Goal: Task Accomplishment & Management: Manage account settings

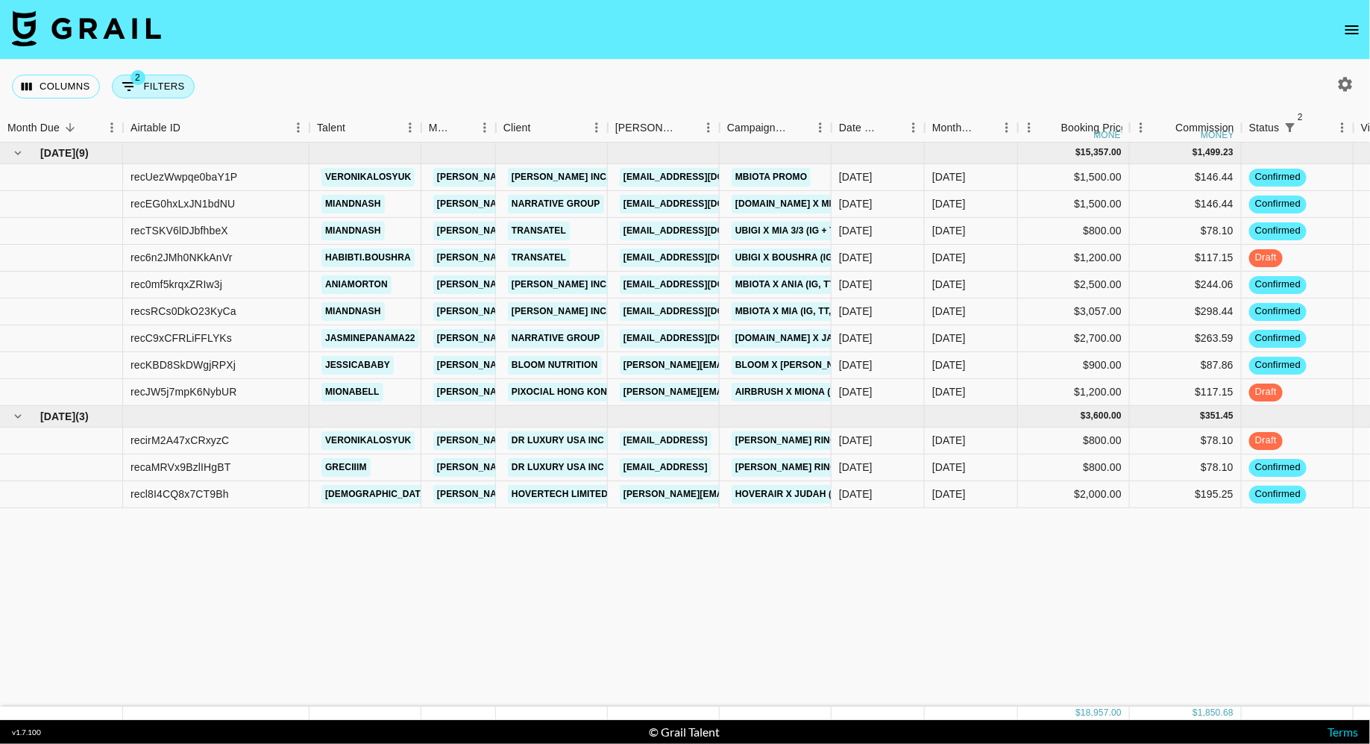
click at [148, 82] on button "2 Filters" at bounding box center [153, 87] width 83 height 24
select select "status"
select select "isNotAnyOf"
select select "status"
select select "not"
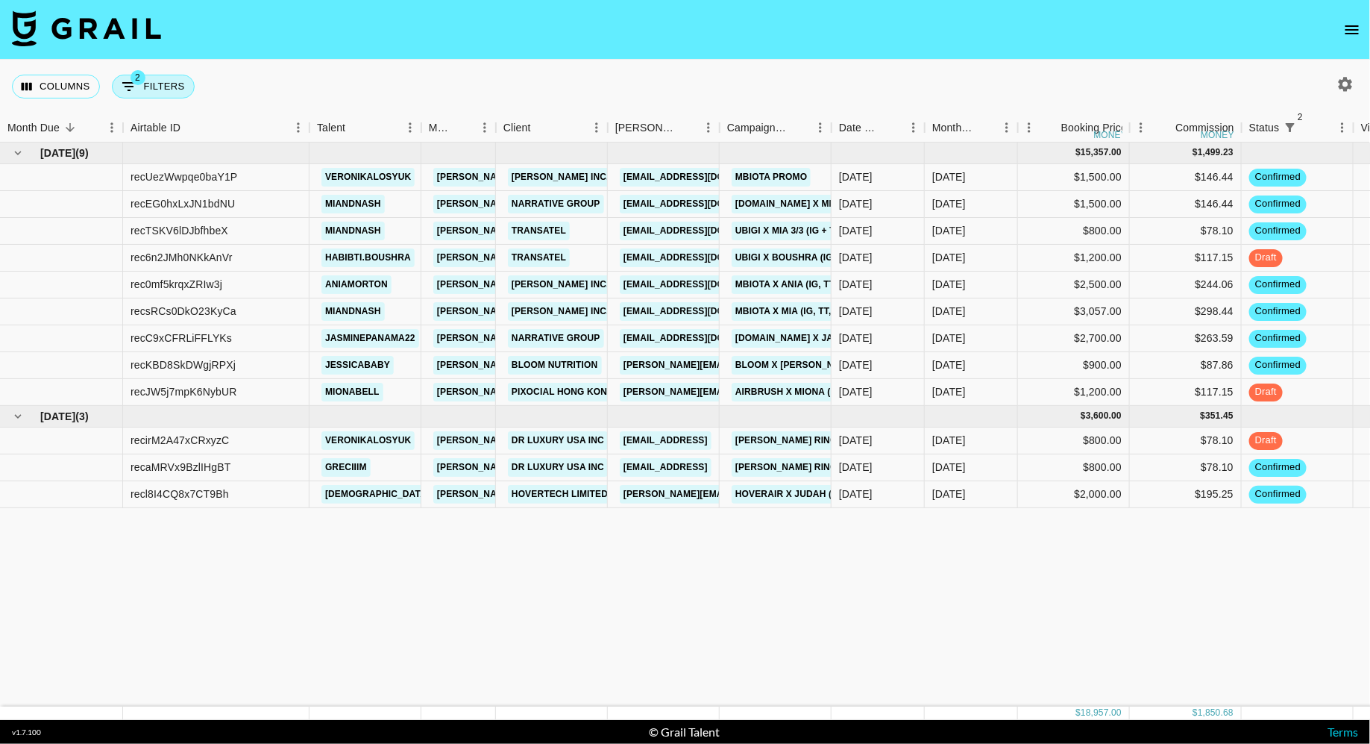
select select "approved"
select select "talentName"
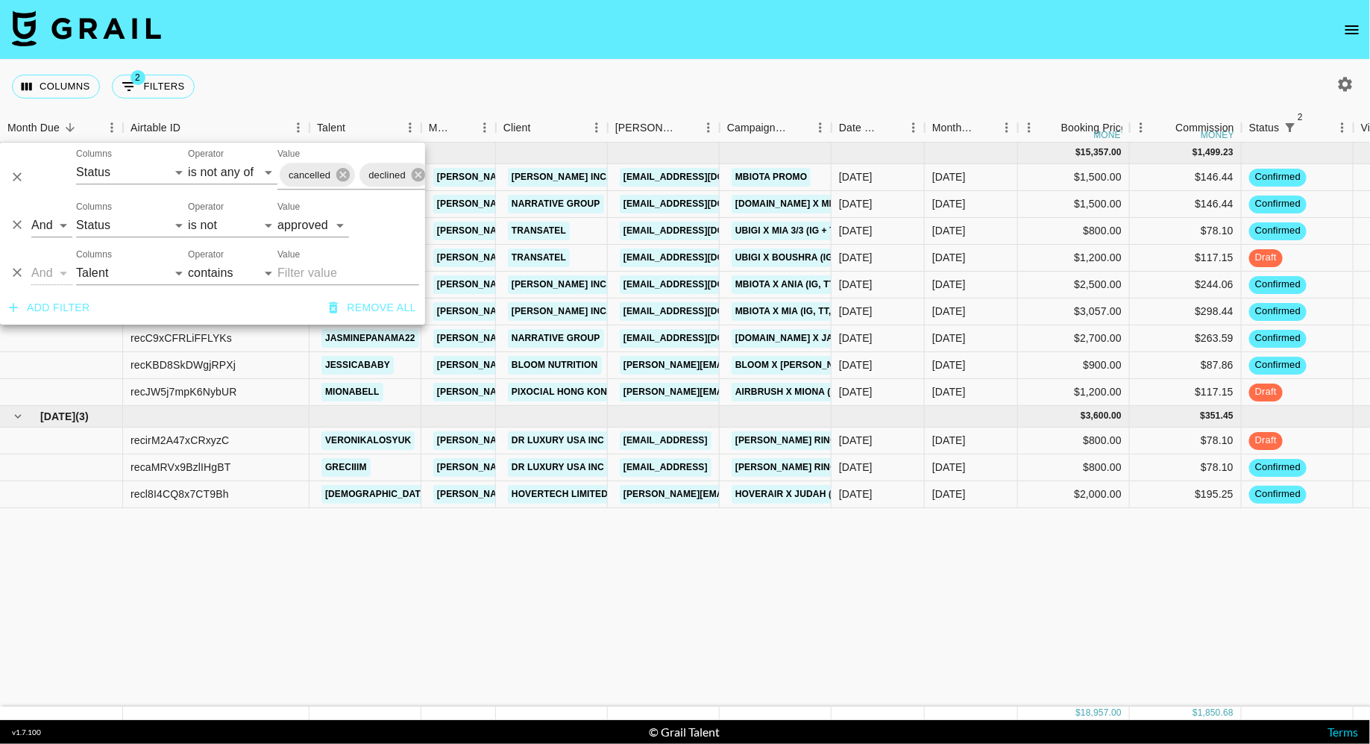
click at [706, 22] on nav at bounding box center [685, 30] width 1370 height 60
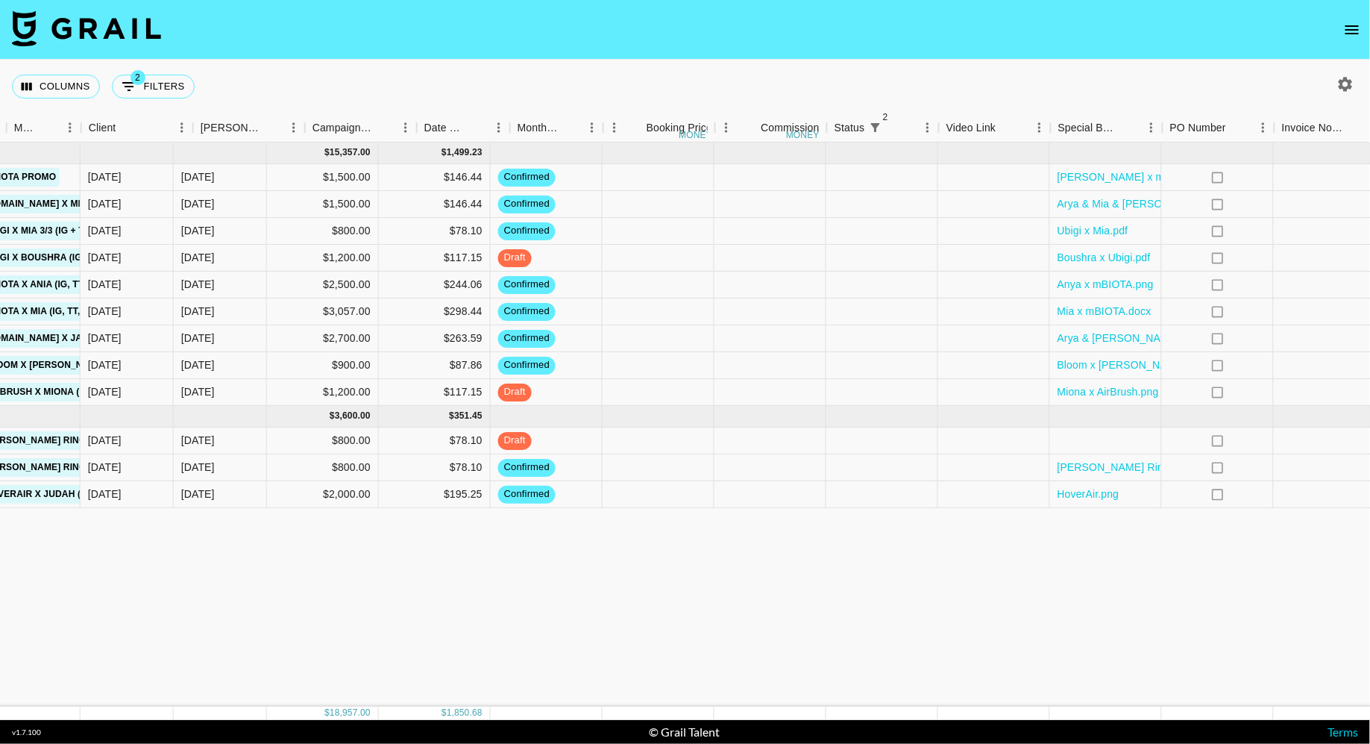
scroll to position [0, 938]
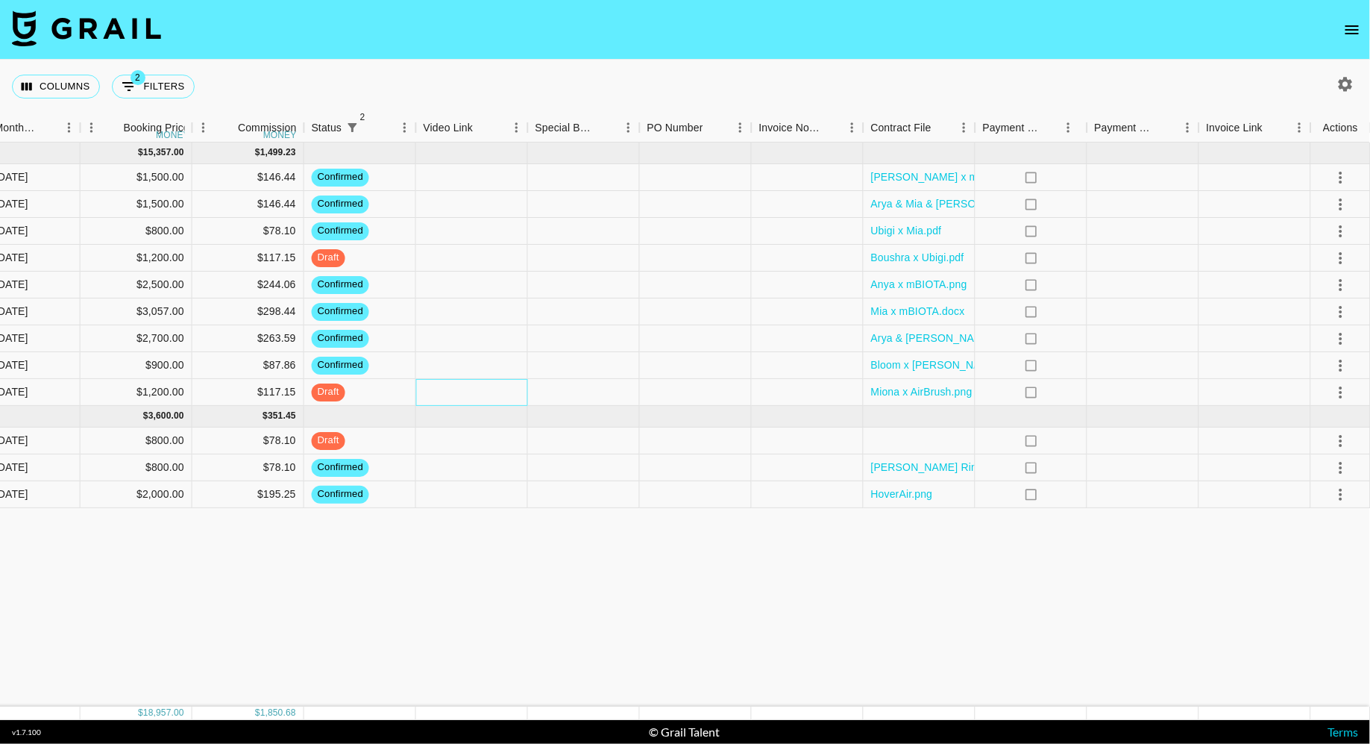
click at [479, 398] on div at bounding box center [472, 392] width 112 height 27
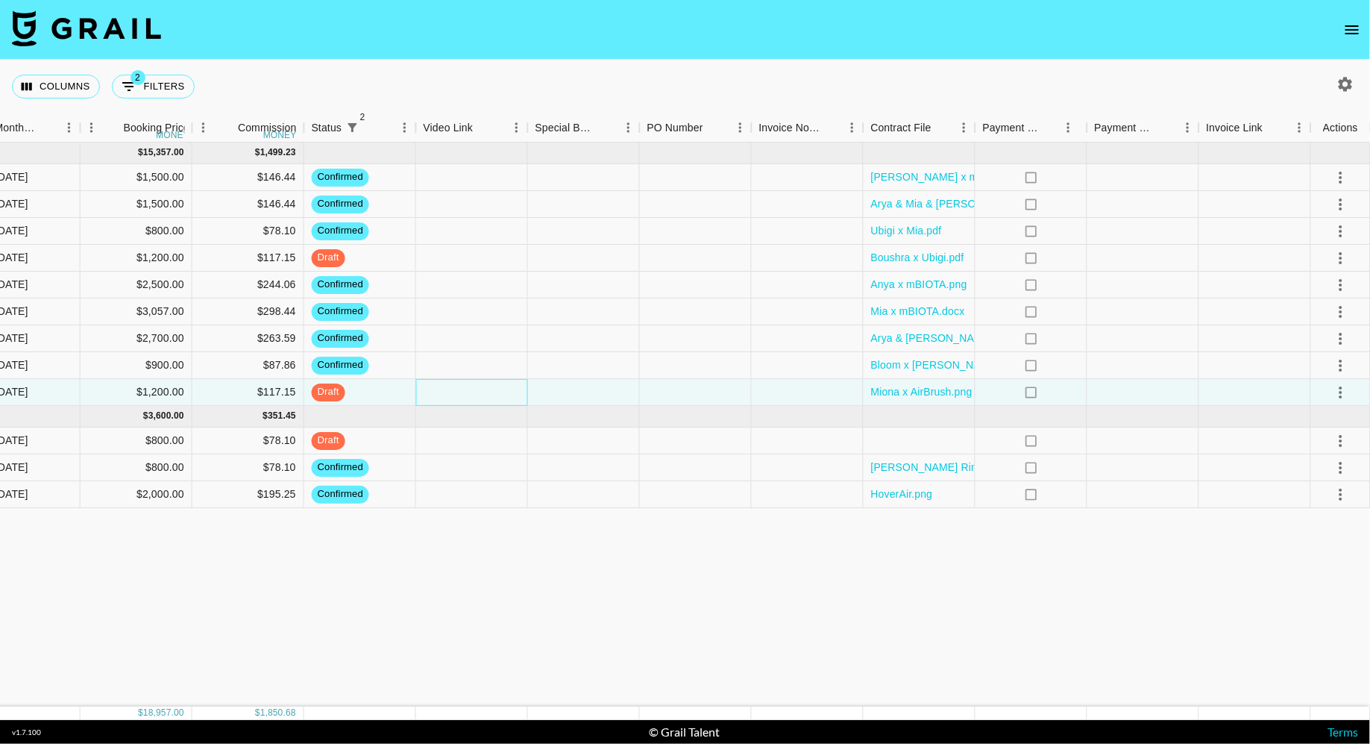
click at [479, 398] on div at bounding box center [472, 392] width 112 height 27
type input "[URL][DOMAIN_NAME]"
click at [580, 399] on div at bounding box center [584, 392] width 112 height 27
click at [1332, 389] on icon "select merge strategy" at bounding box center [1341, 392] width 18 height 18
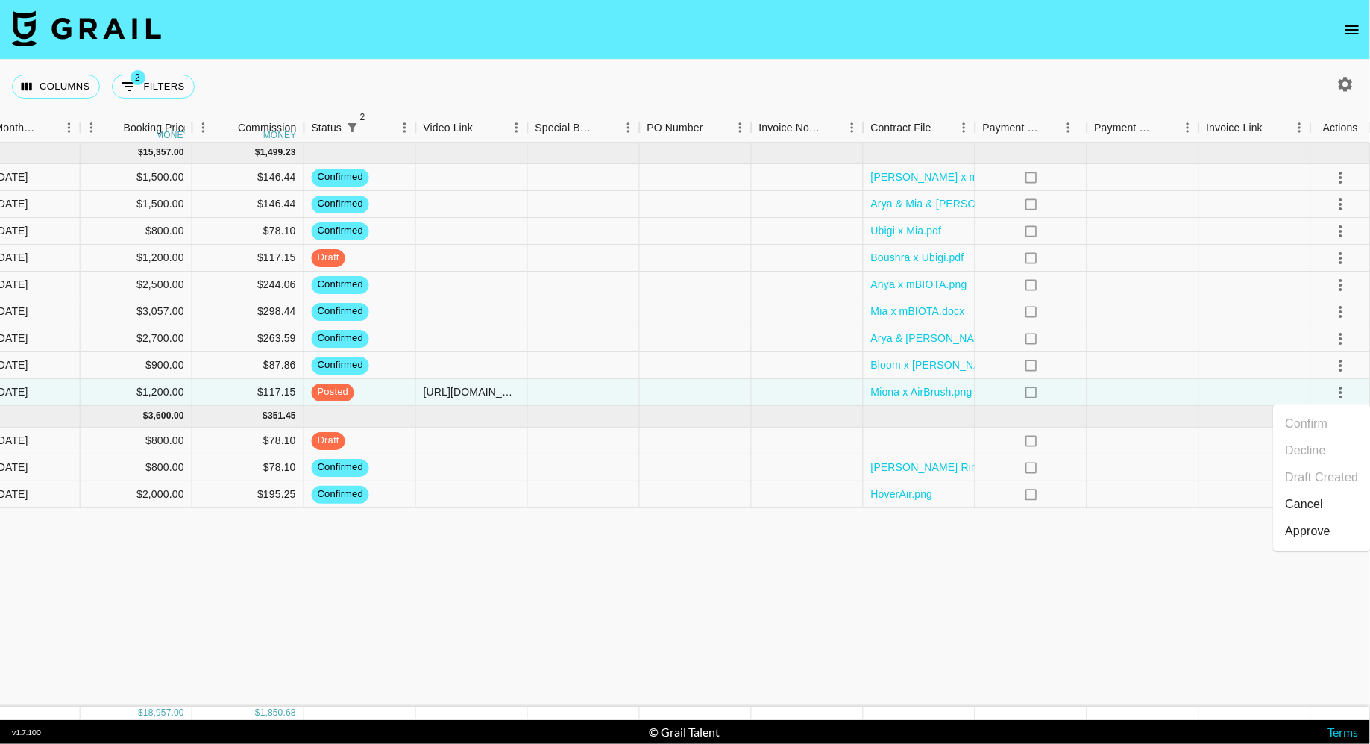
click at [1322, 523] on div "Approve" at bounding box center [1309, 532] width 46 height 18
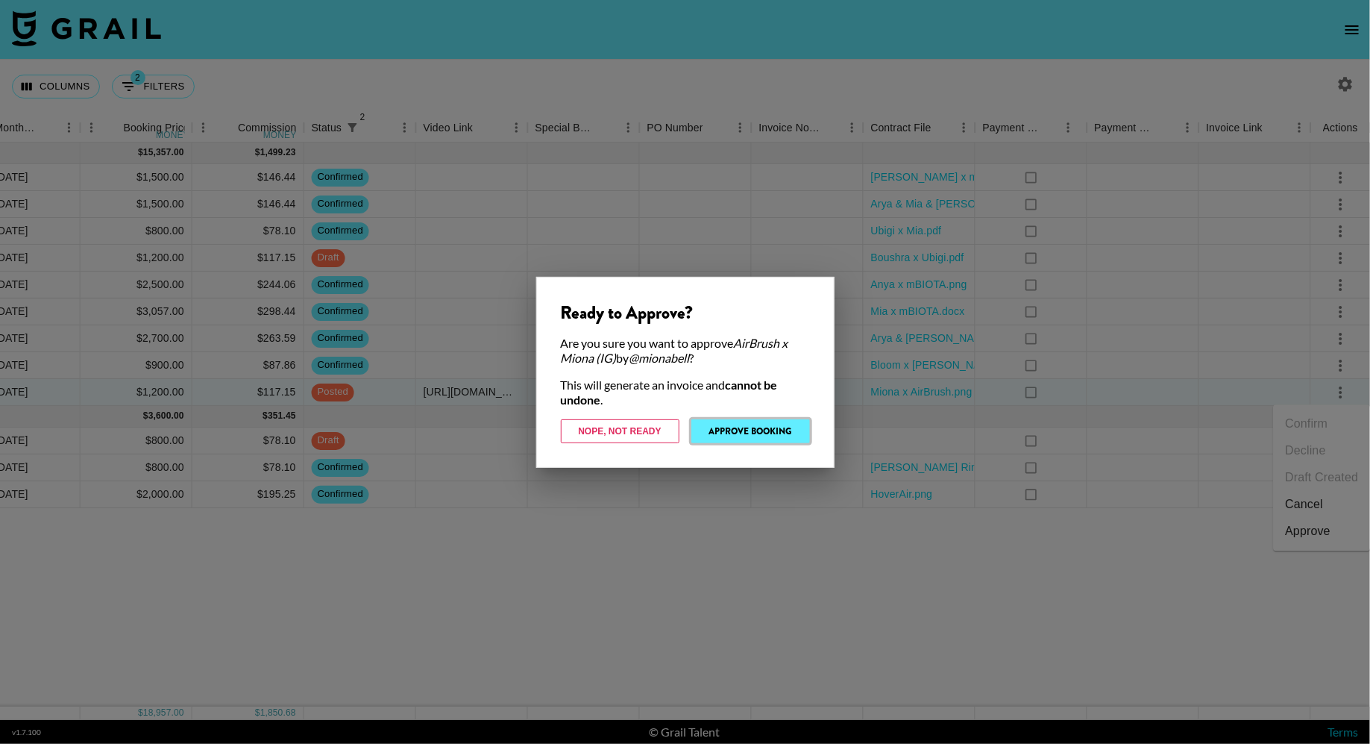
click at [788, 433] on button "Approve Booking" at bounding box center [751, 431] width 119 height 24
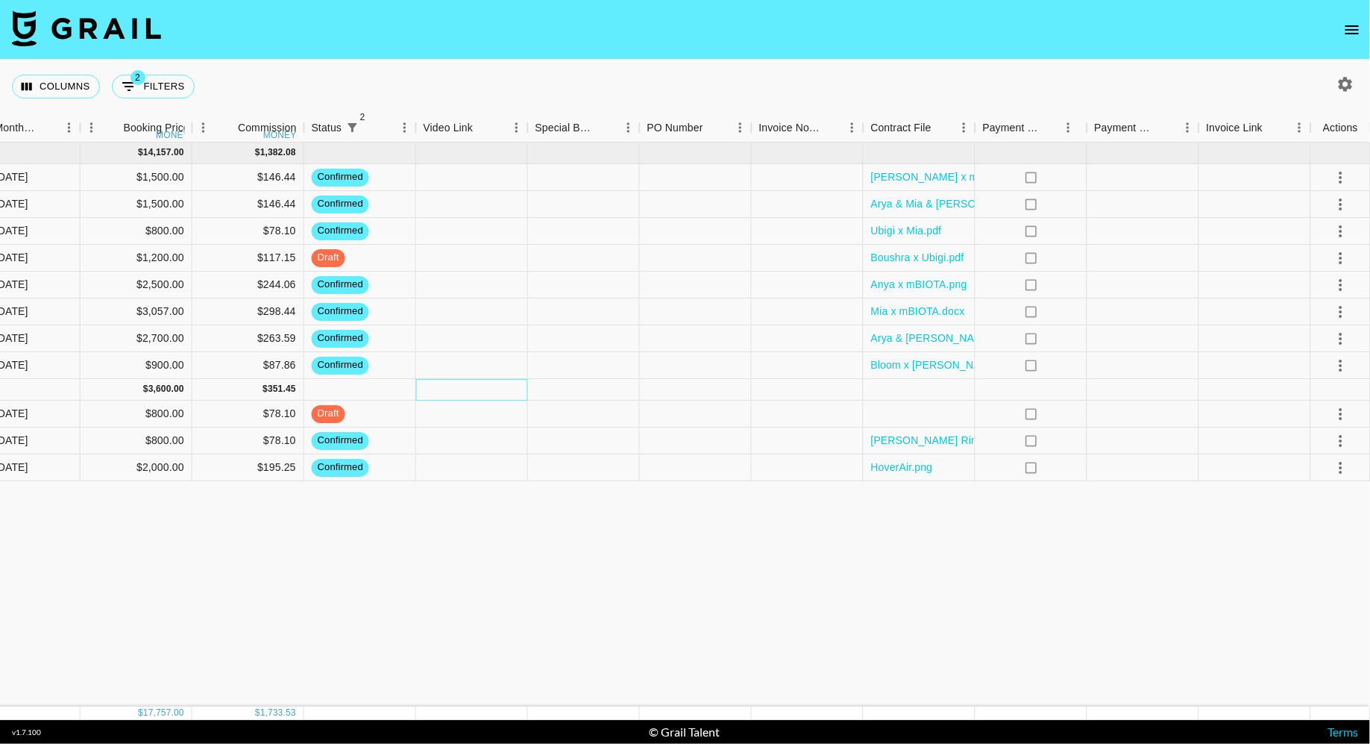
click at [488, 392] on div at bounding box center [472, 390] width 112 height 22
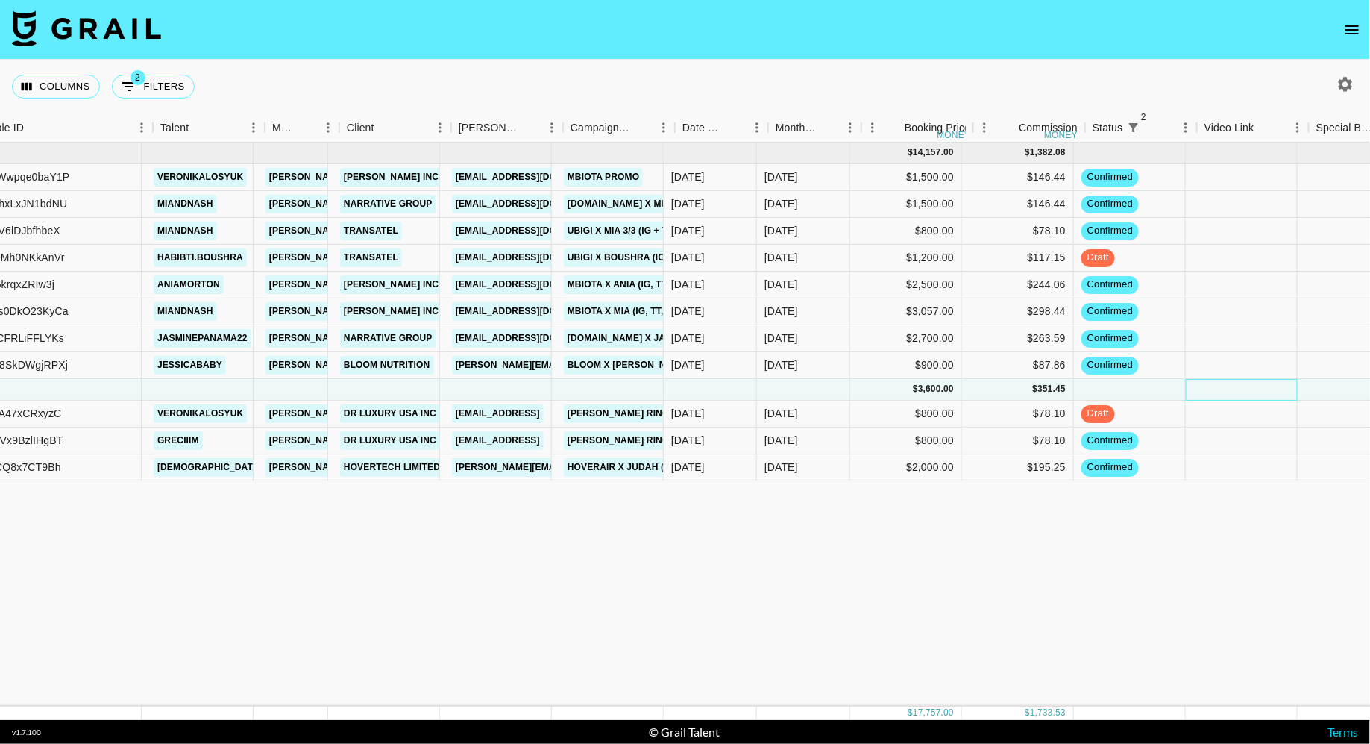
scroll to position [0, 0]
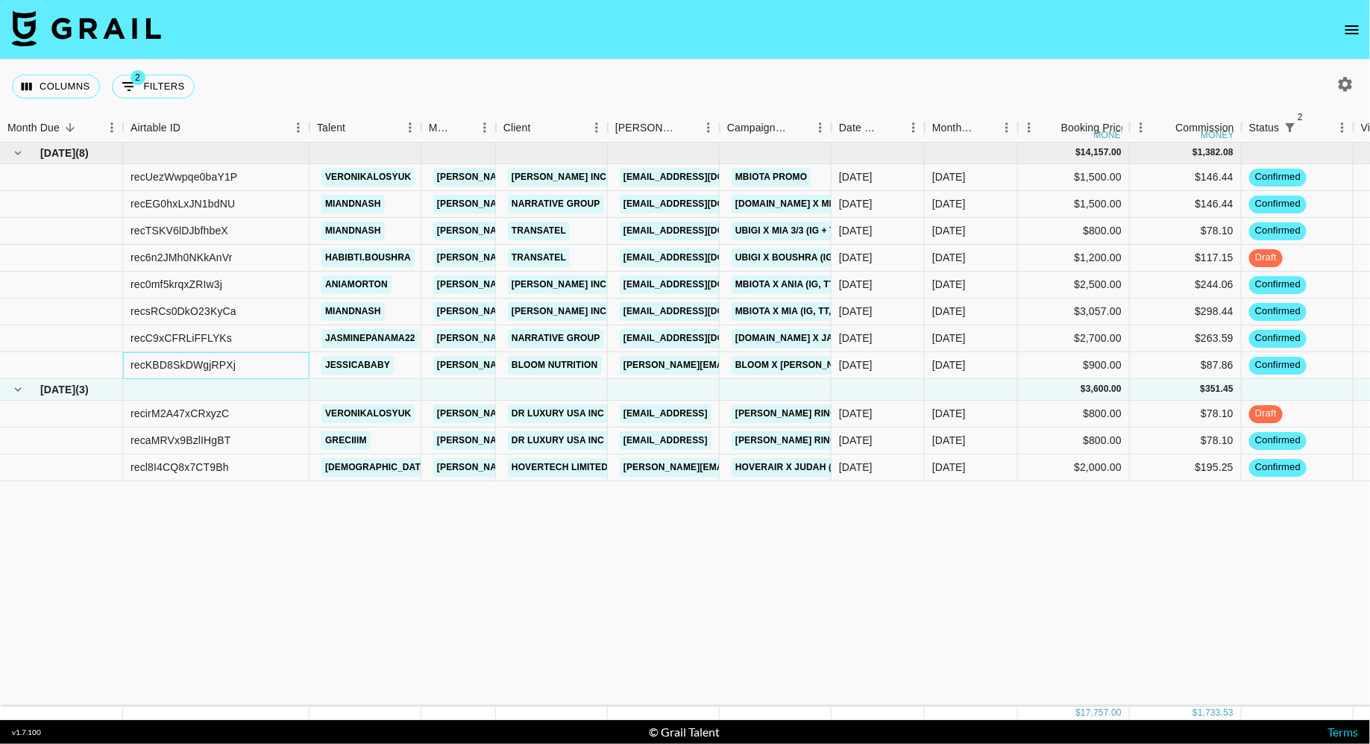
click at [267, 366] on div "recKBD8SkDWgjRPXj" at bounding box center [216, 365] width 186 height 27
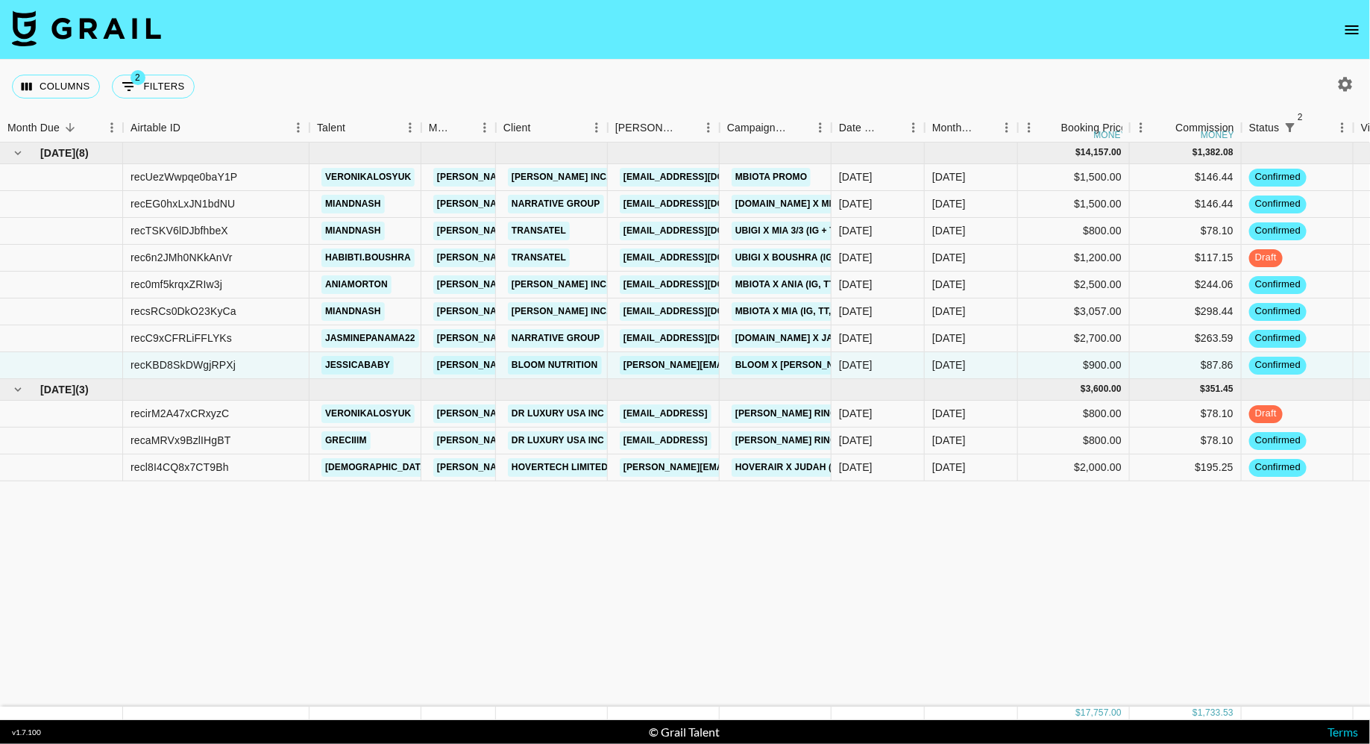
click at [440, 498] on div "[DATE] ( 8 ) $ 14,157.00 $ 1,382.08 recUezWwpqe0baY1P veronikalosyuk [PERSON_NA…" at bounding box center [1154, 424] width 2309 height 564
click at [402, 531] on div "[DATE] ( 8 ) $ 14,157.00 $ 1,382.08 recUezWwpqe0baY1P veronikalosyuk [PERSON_NA…" at bounding box center [1154, 424] width 2309 height 564
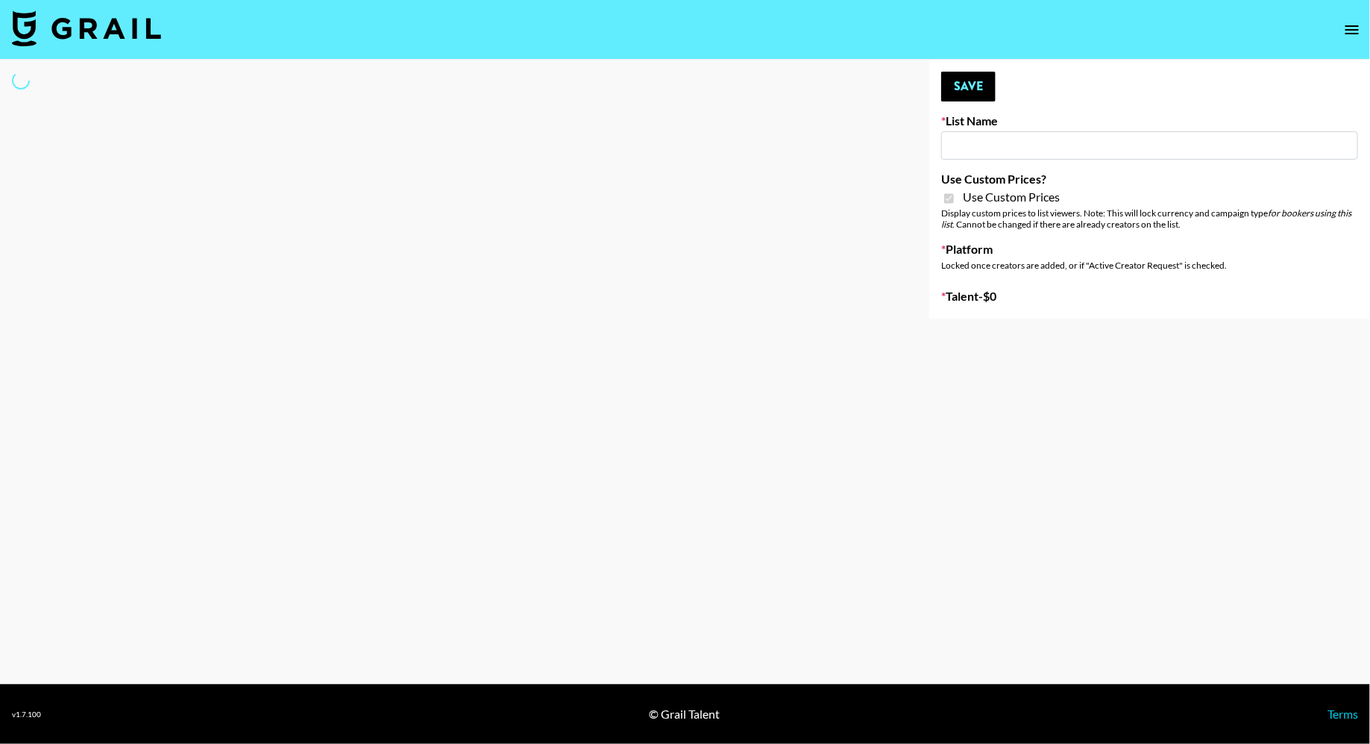
type input "Cancerguard ([DATE])"
checkbox input "true"
select select "Brand"
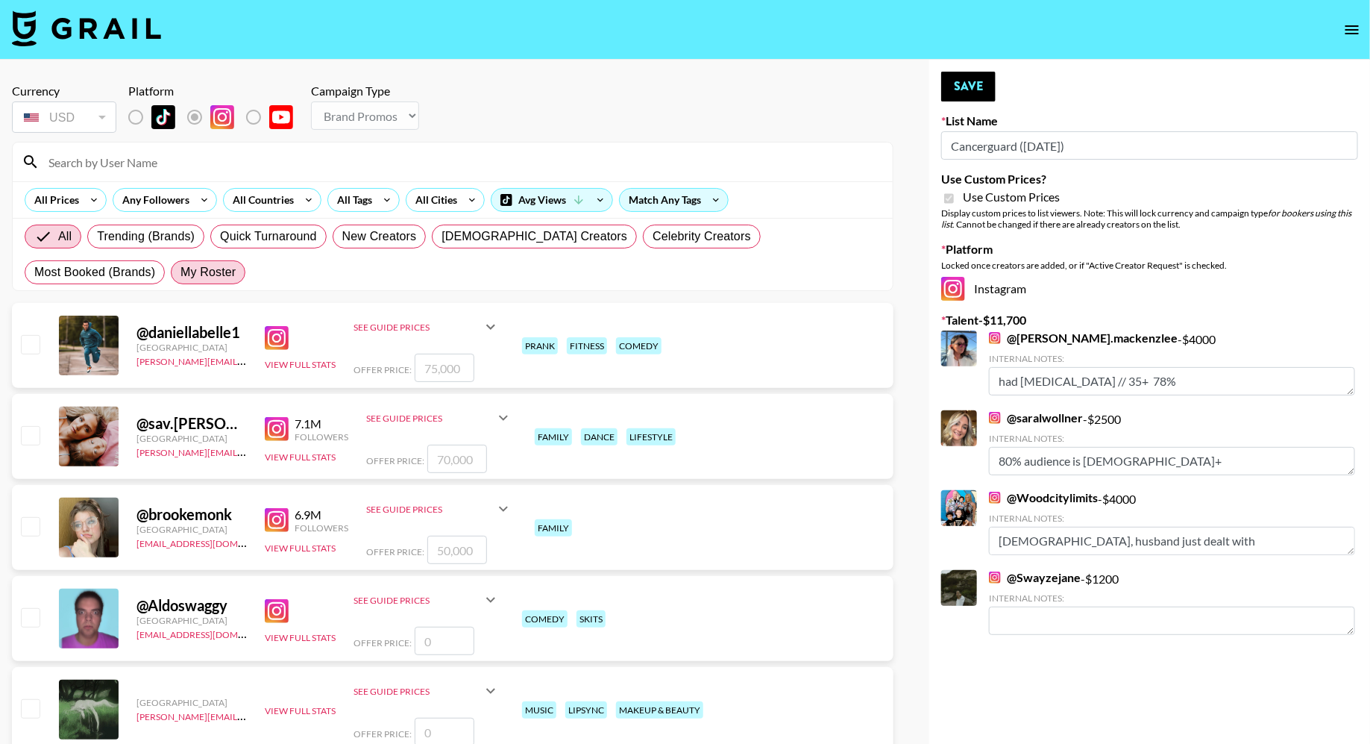
click at [181, 277] on span "My Roster" at bounding box center [208, 272] width 55 height 18
click at [181, 272] on input "My Roster" at bounding box center [181, 272] width 0 height 0
radio input "true"
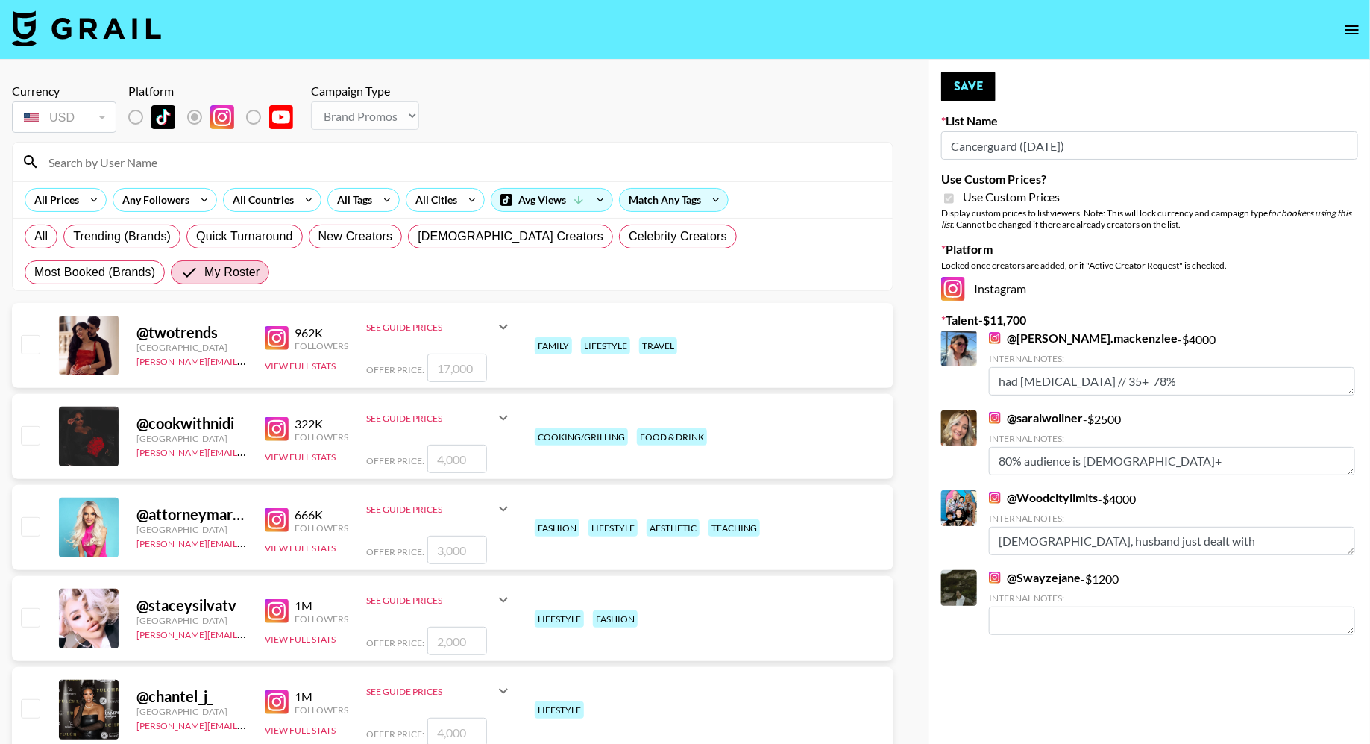
click at [1047, 154] on input "Cancerguard (11th Sept)" at bounding box center [1149, 145] width 417 height 28
type input "Cancerguard (11th Sept)"
click at [655, 92] on div "Currency USD USD ​ Platform Campaign Type Choose Type... Song Promos Brand Prom…" at bounding box center [453, 110] width 882 height 52
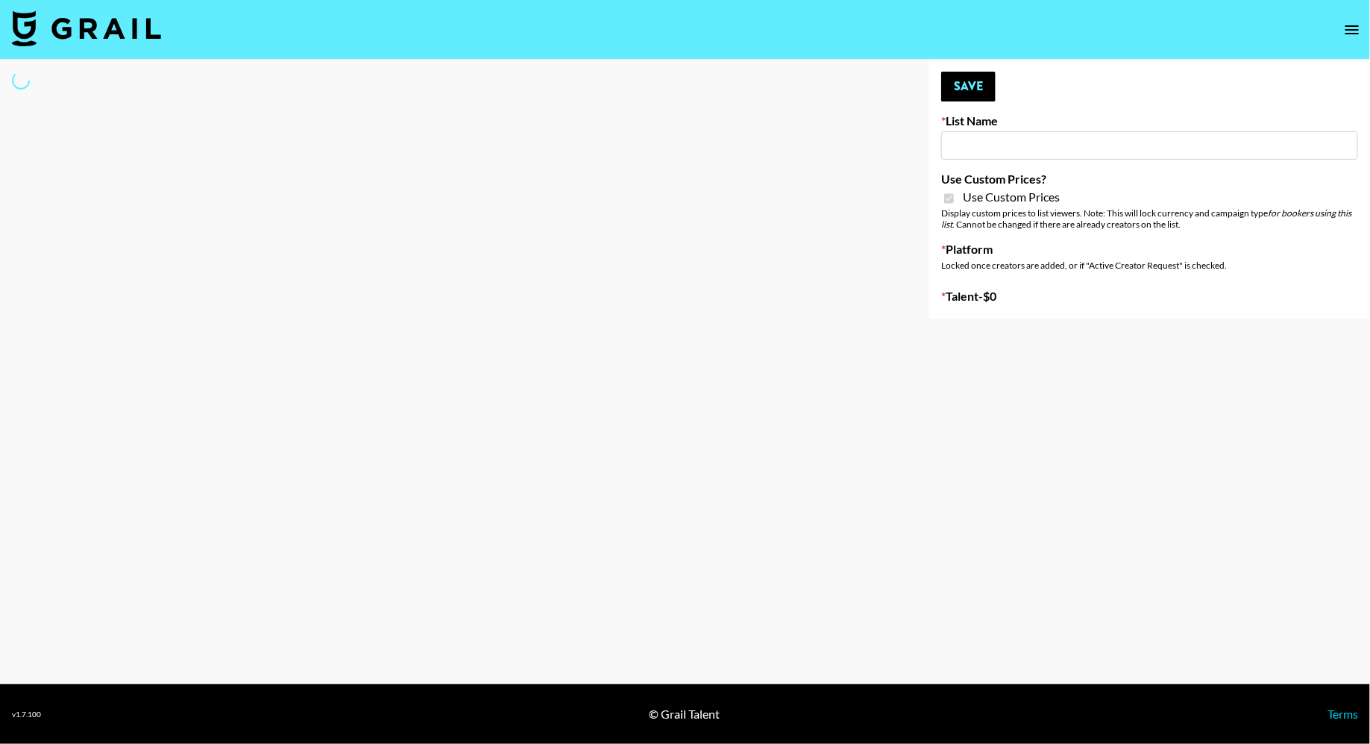
type input "ByHeart (11th Sept)"
checkbox input "true"
select select "Brand"
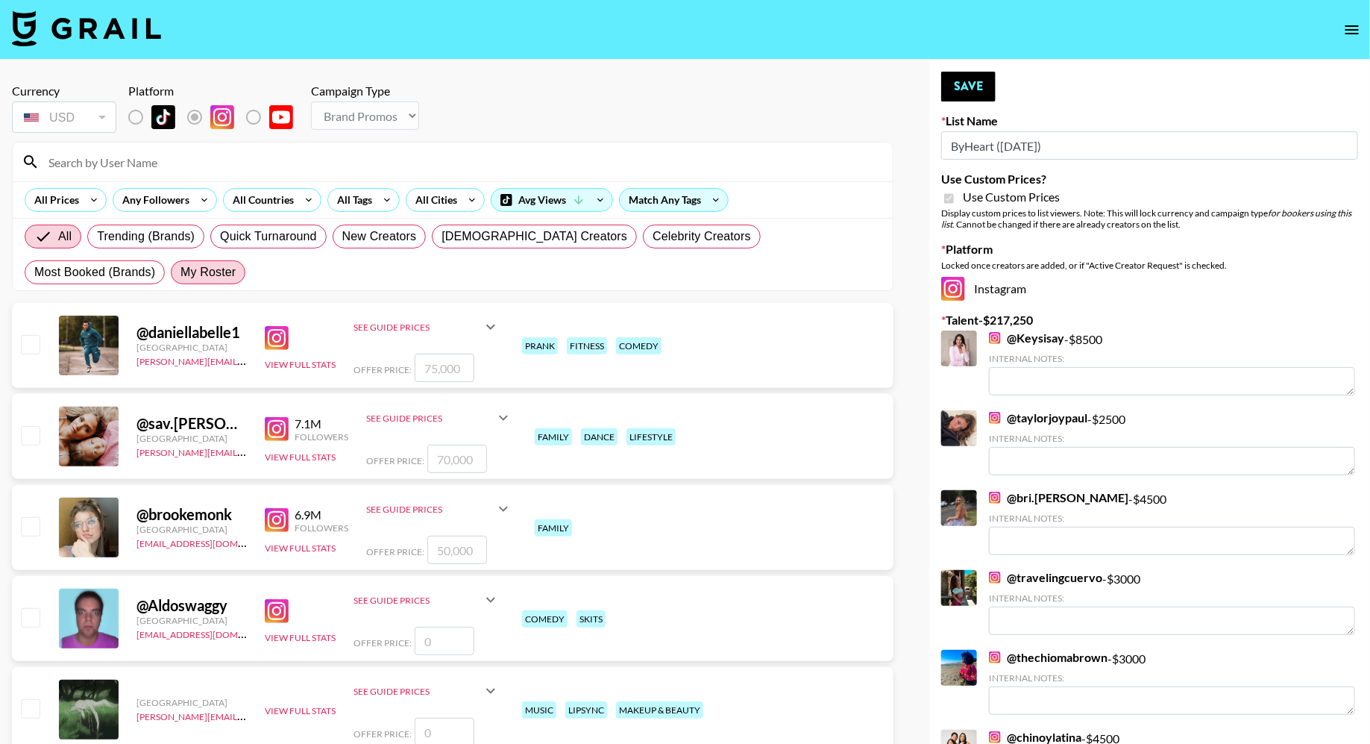
click at [181, 275] on span "My Roster" at bounding box center [208, 272] width 55 height 18
click at [181, 272] on input "My Roster" at bounding box center [181, 272] width 0 height 0
radio input "true"
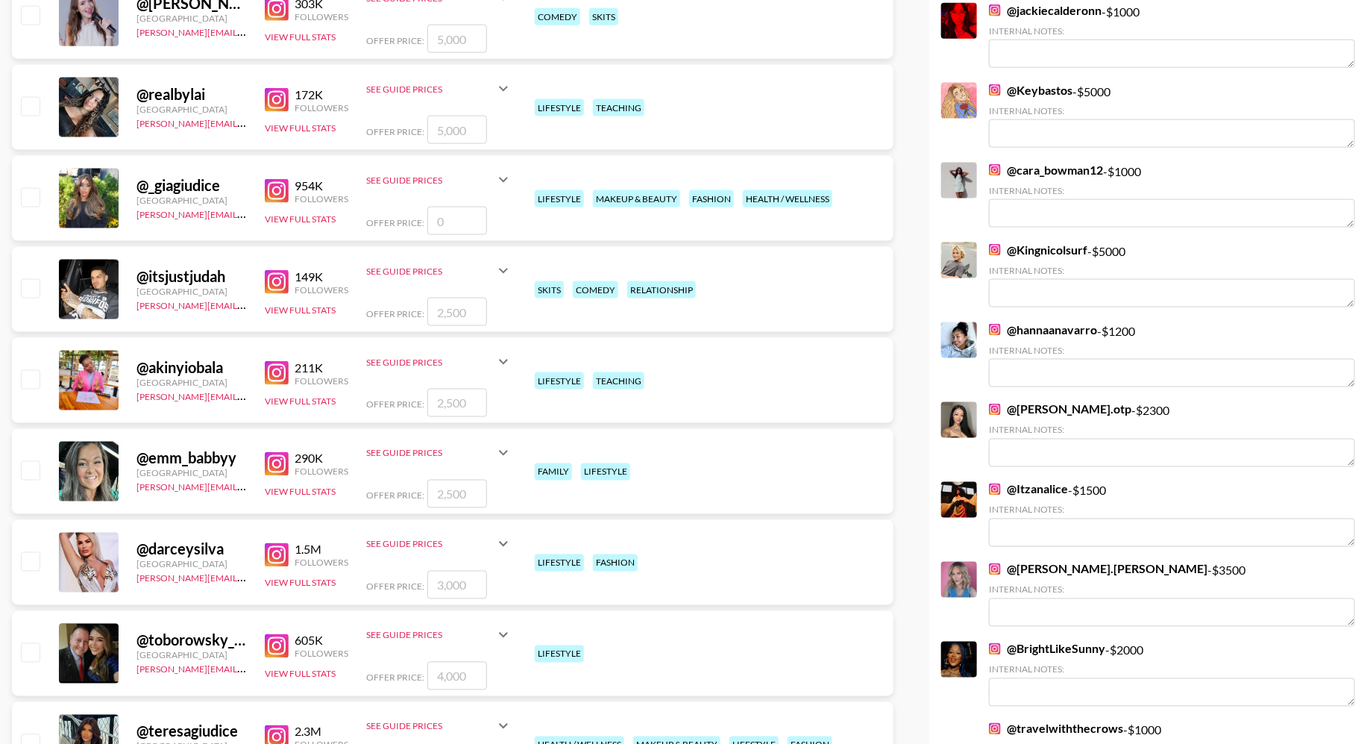
scroll to position [1197, 0]
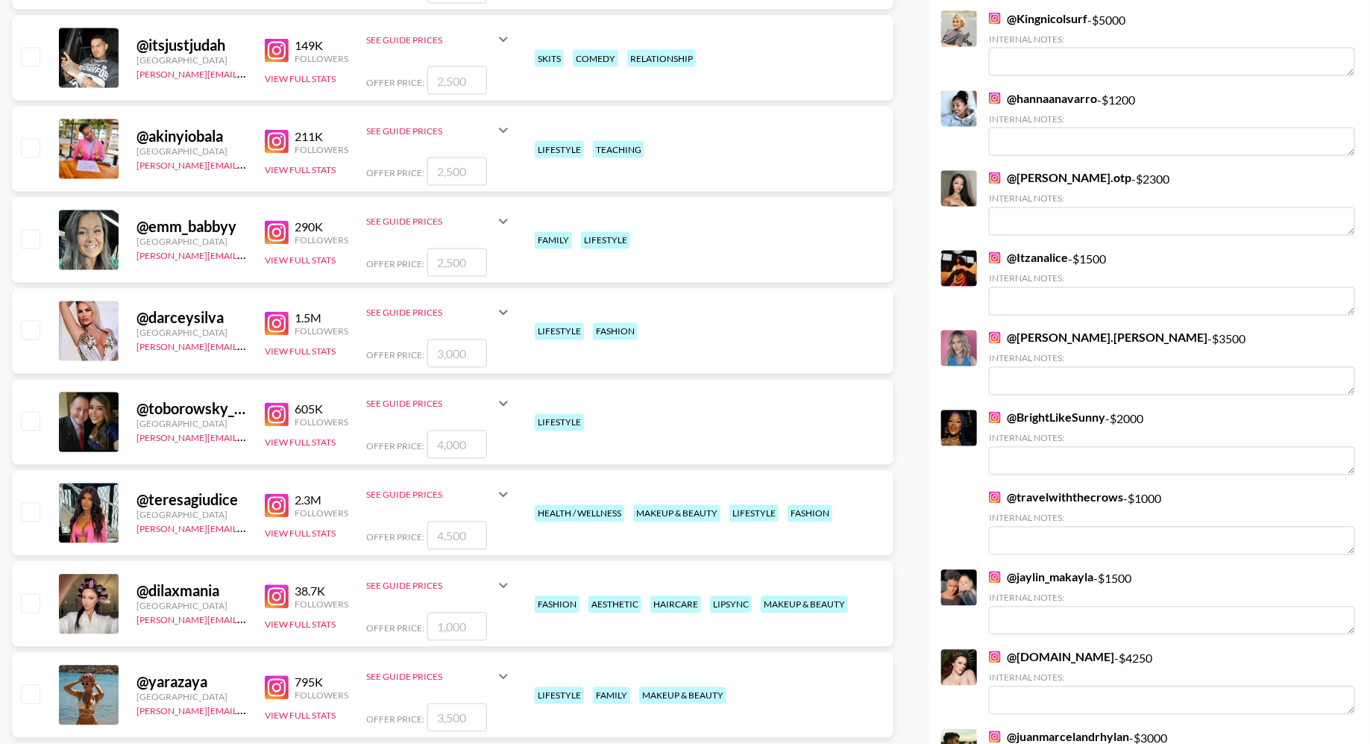
click at [36, 245] on input "checkbox" at bounding box center [30, 239] width 18 height 18
checkbox input "true"
type input "2500"
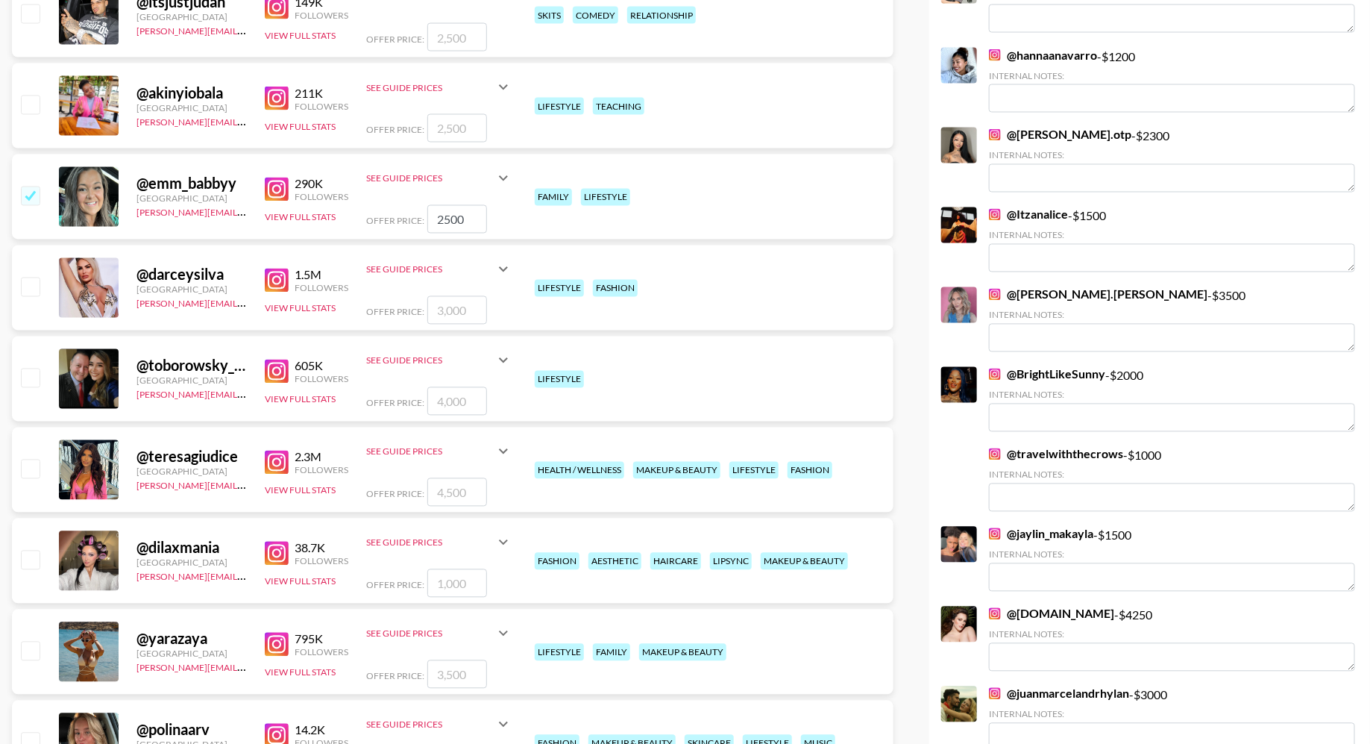
click at [32, 189] on input "checkbox" at bounding box center [30, 195] width 18 height 18
checkbox input "false"
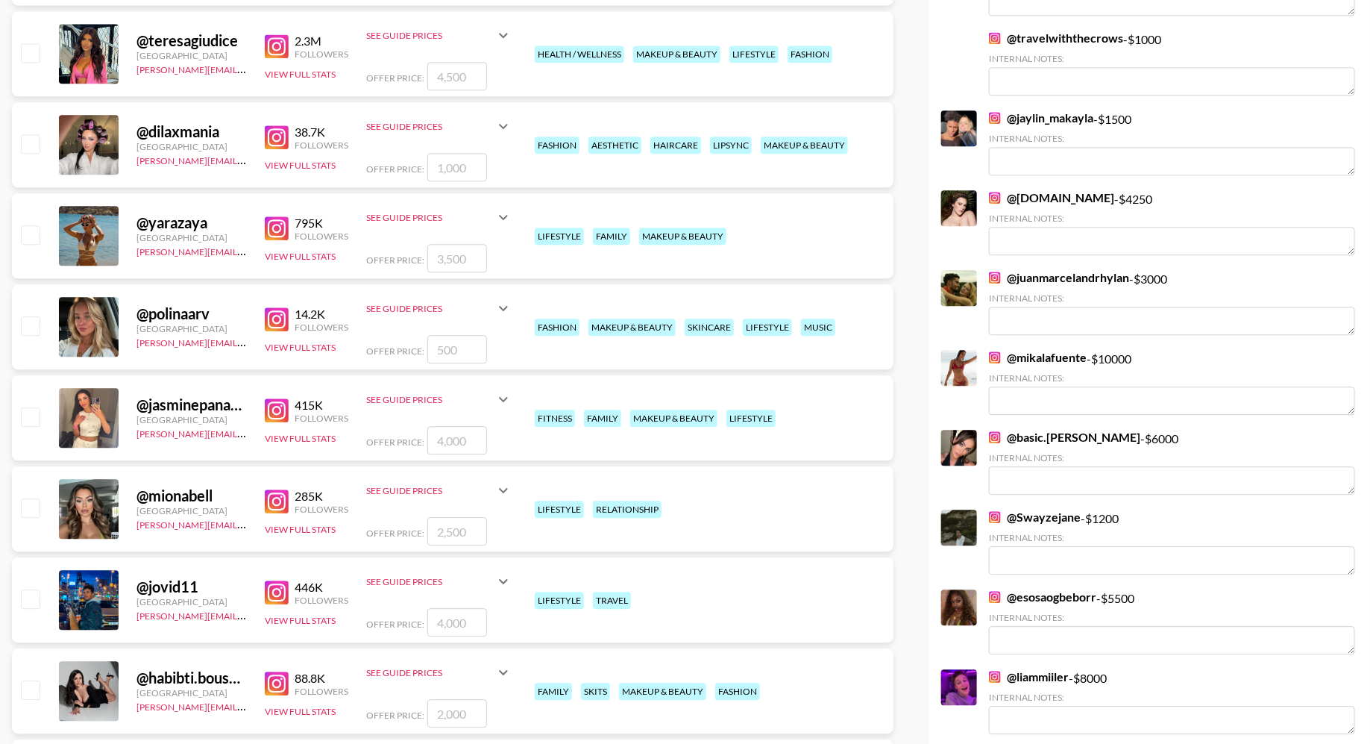
scroll to position [1735, 0]
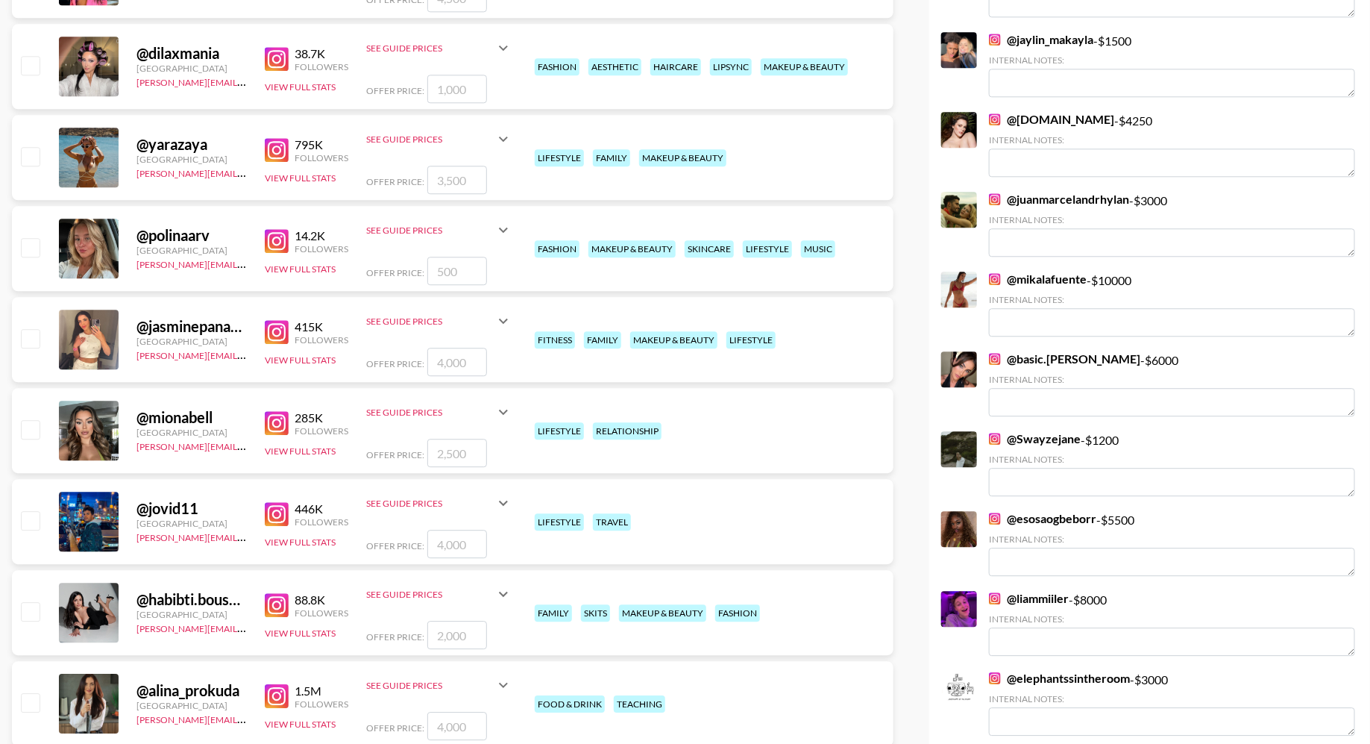
click at [32, 336] on input "checkbox" at bounding box center [30, 338] width 18 height 18
checkbox input "true"
type input "4000"
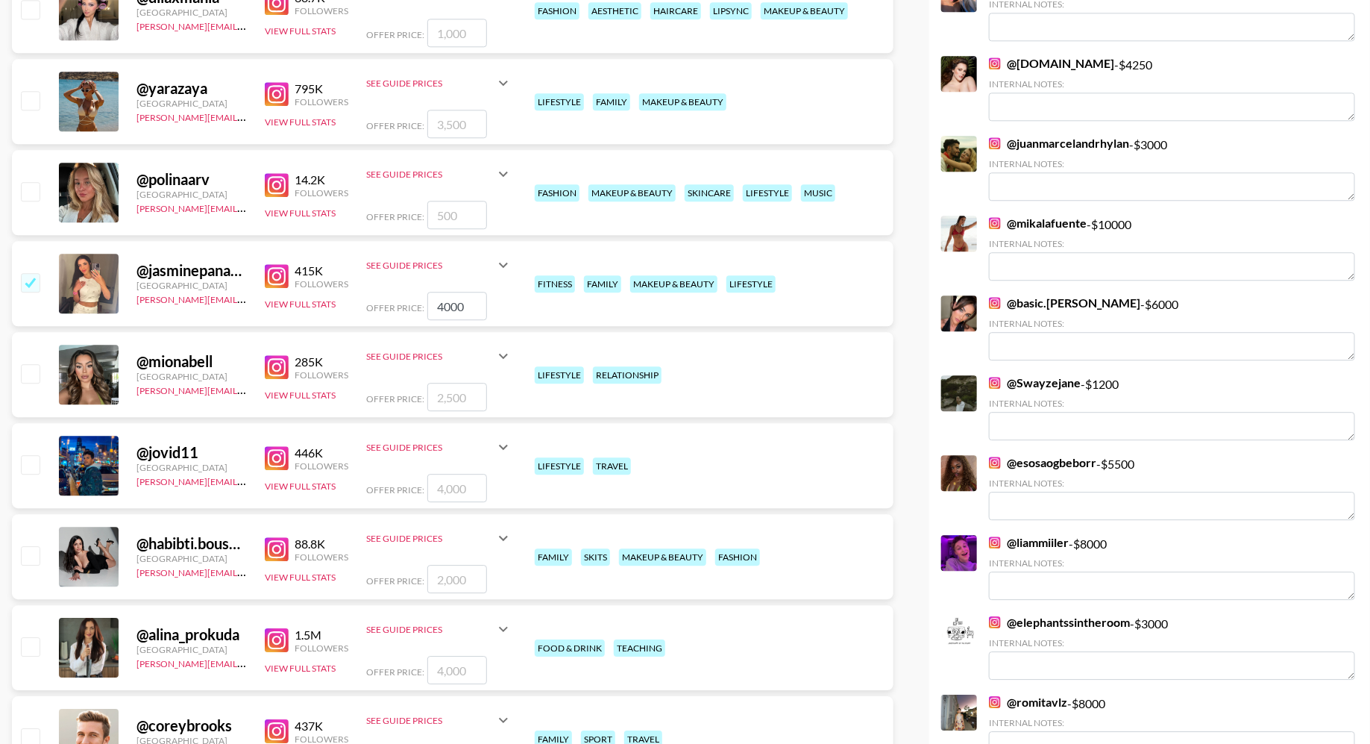
scroll to position [1875, 0]
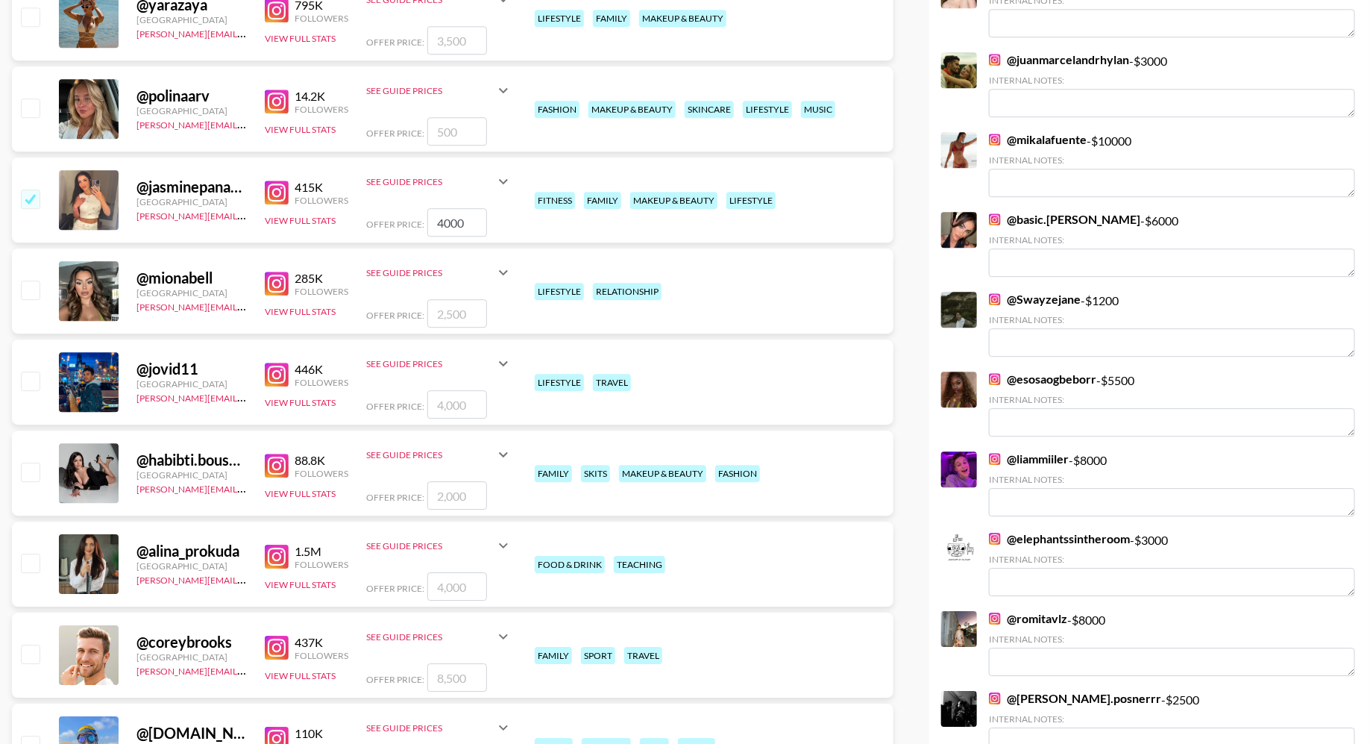
click at [35, 289] on input "checkbox" at bounding box center [30, 289] width 18 height 18
checkbox input "true"
type input "2500"
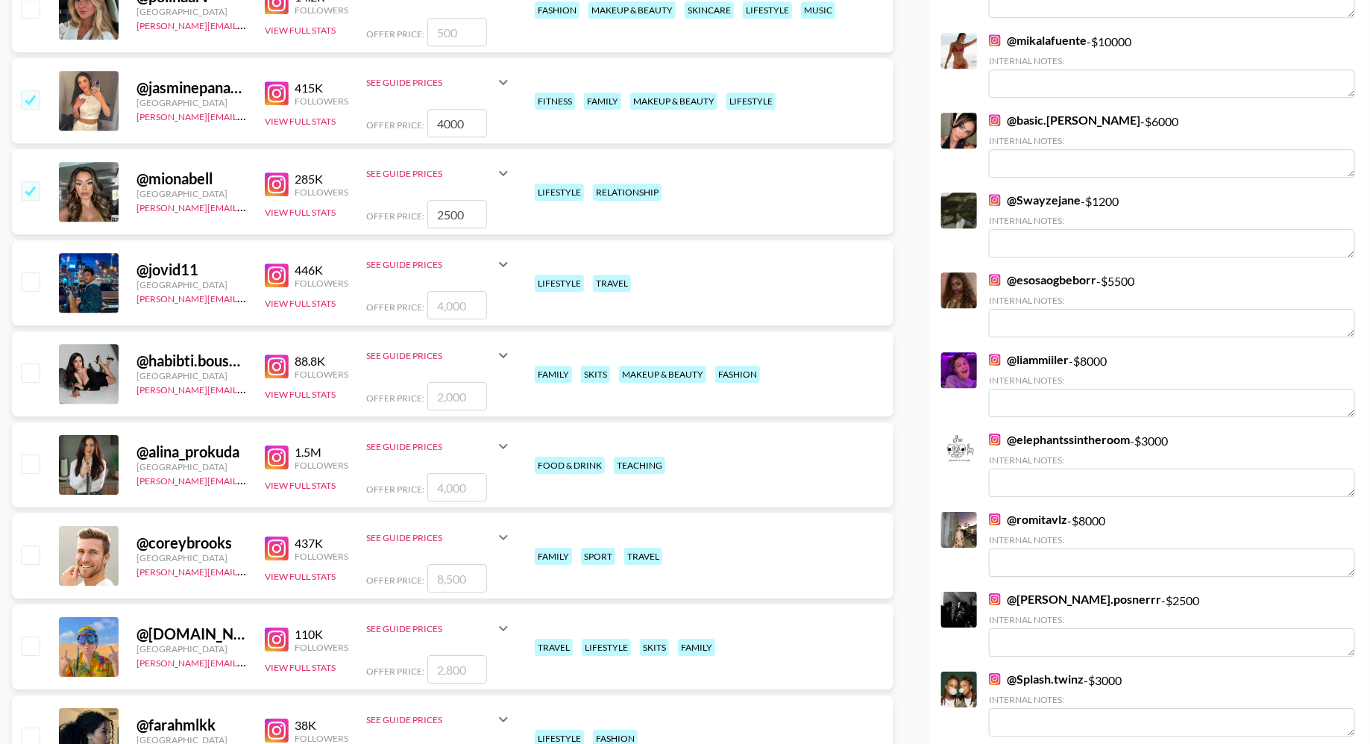
scroll to position [2001, 0]
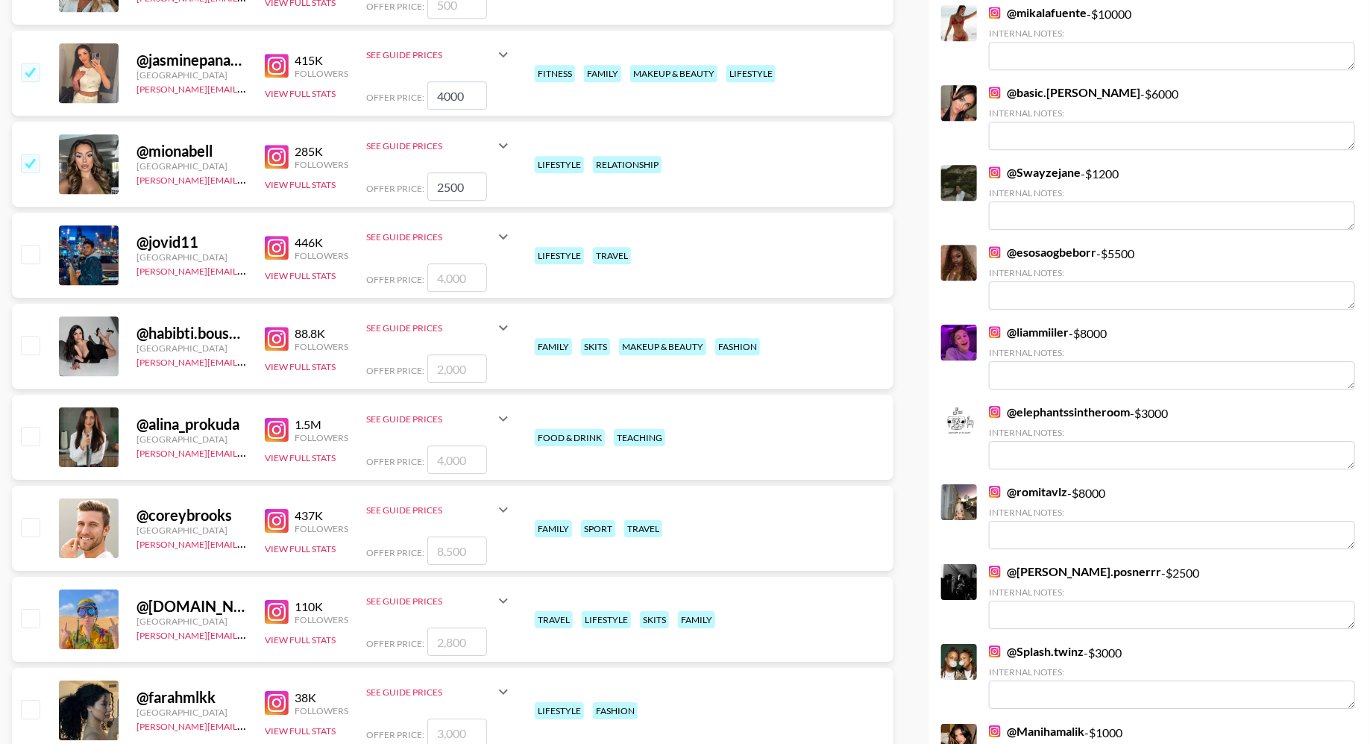
click at [34, 253] on input "checkbox" at bounding box center [30, 254] width 18 height 18
checkbox input "true"
type input "4000"
click at [34, 253] on input "checkbox" at bounding box center [30, 254] width 18 height 18
checkbox input "false"
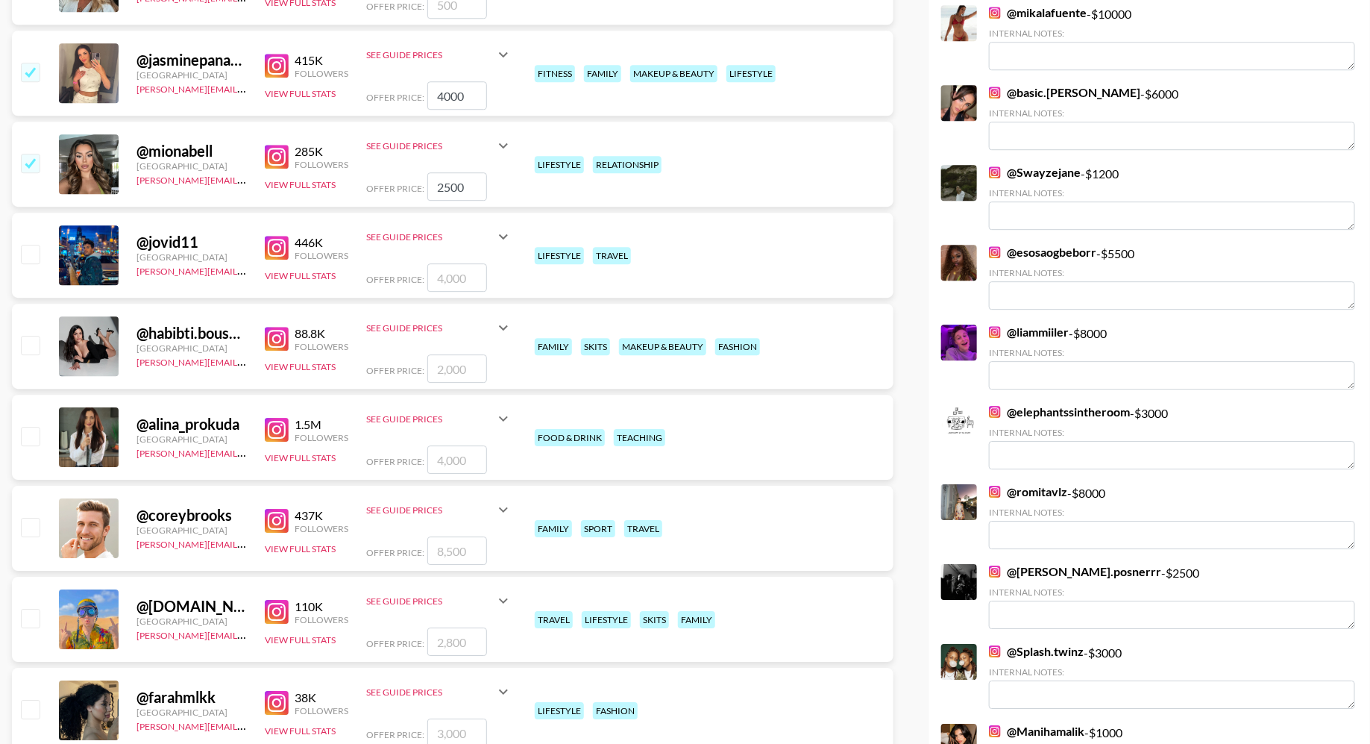
click at [34, 342] on input "checkbox" at bounding box center [30, 345] width 18 height 18
checkbox input "true"
type input "2000"
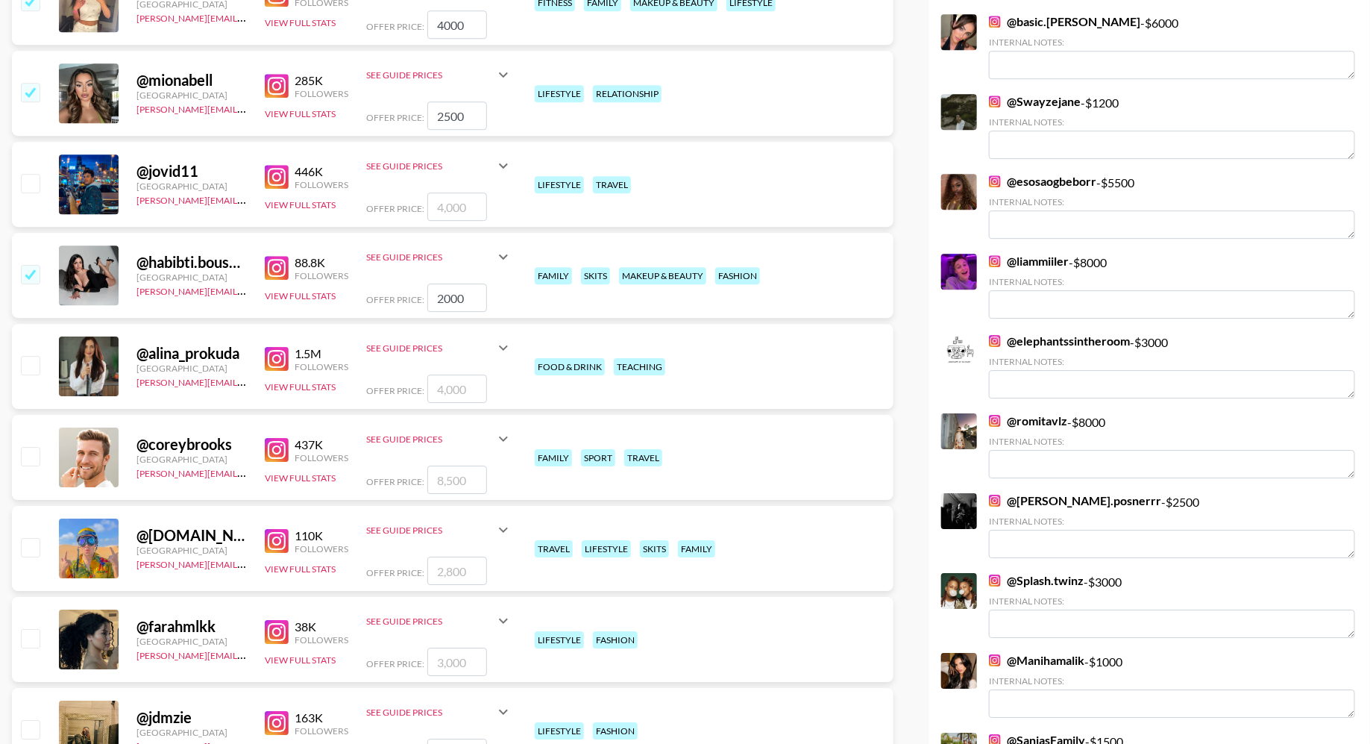
scroll to position [2131, 0]
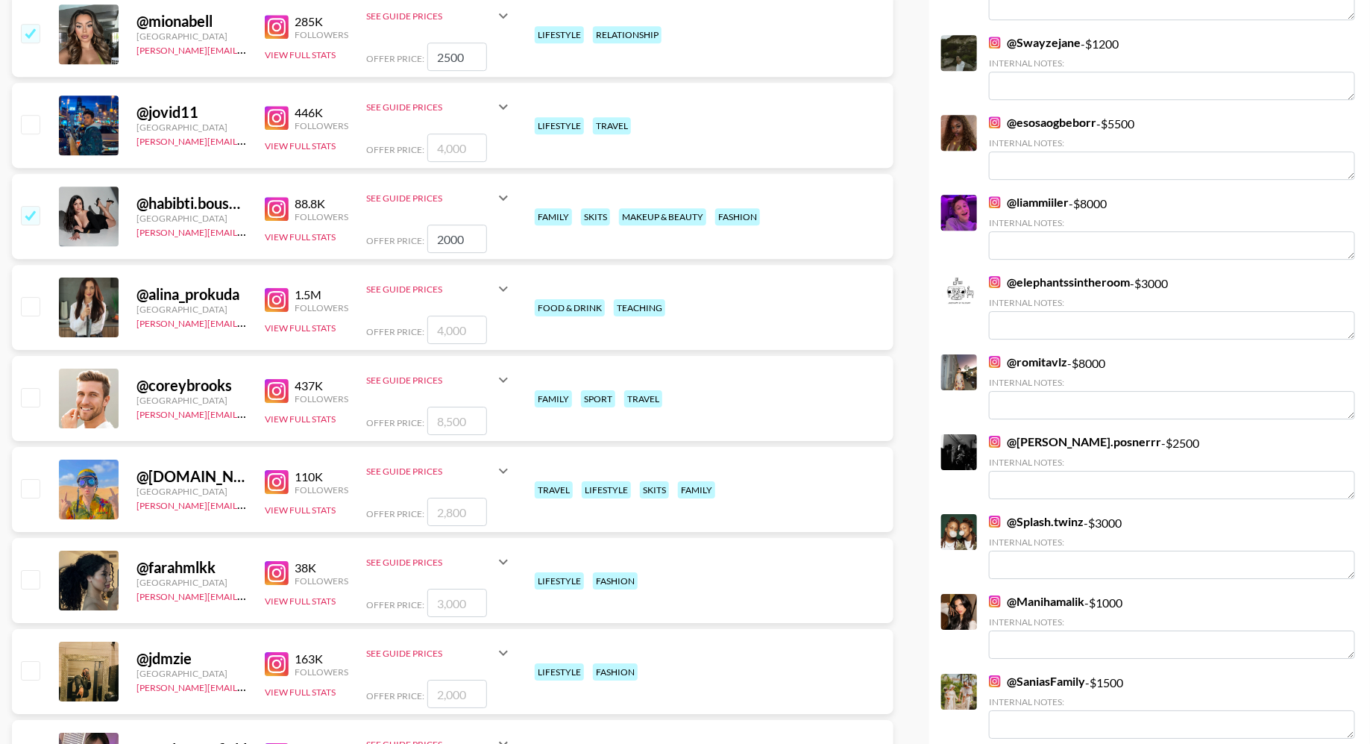
click at [34, 304] on input "checkbox" at bounding box center [30, 306] width 18 height 18
checkbox input "true"
type input "4000"
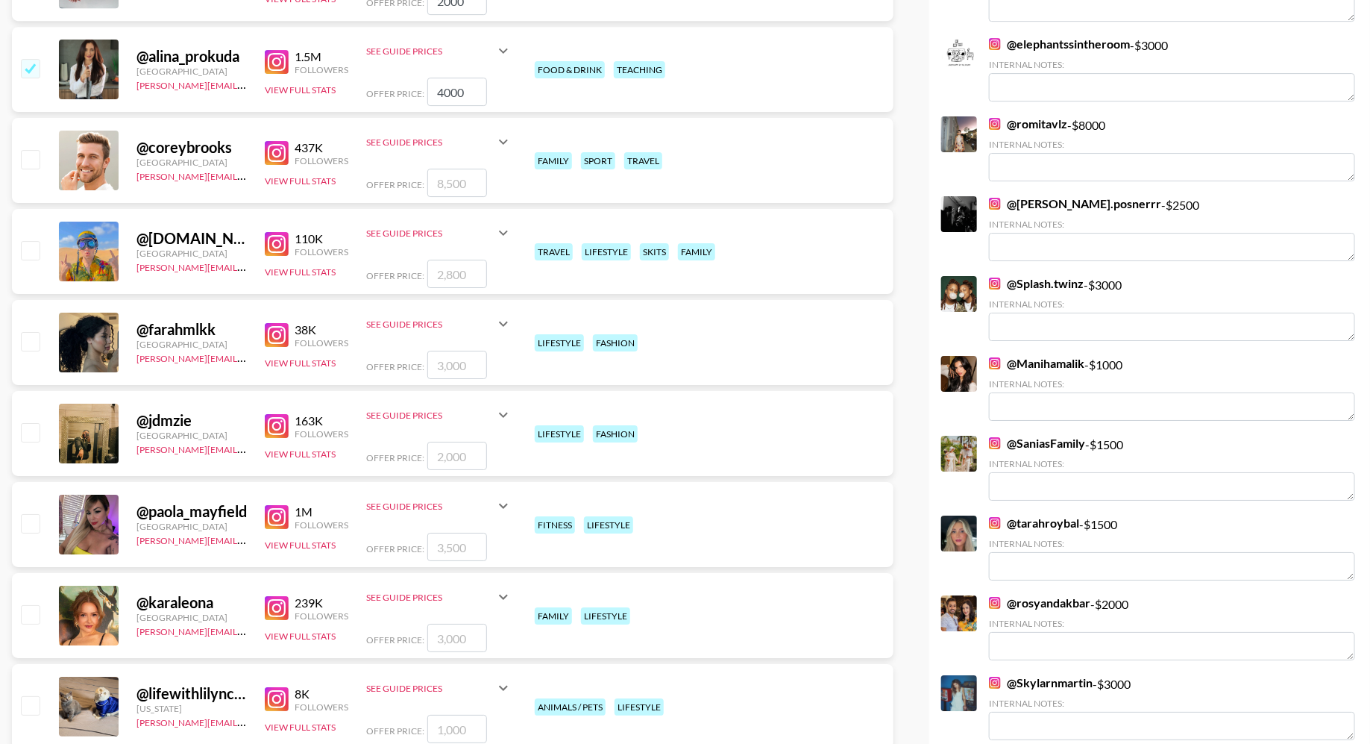
scroll to position [2374, 0]
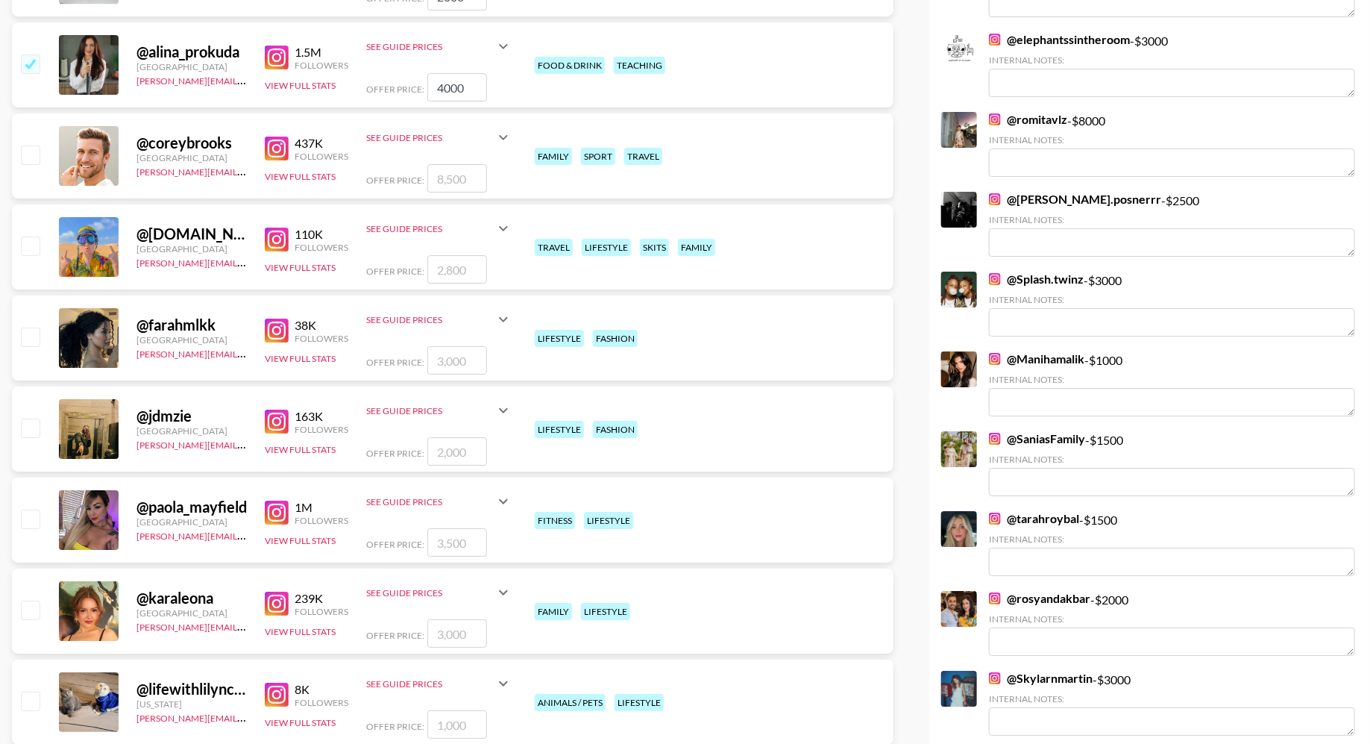
click at [25, 245] on input "checkbox" at bounding box center [30, 245] width 18 height 18
checkbox input "true"
type input "2800"
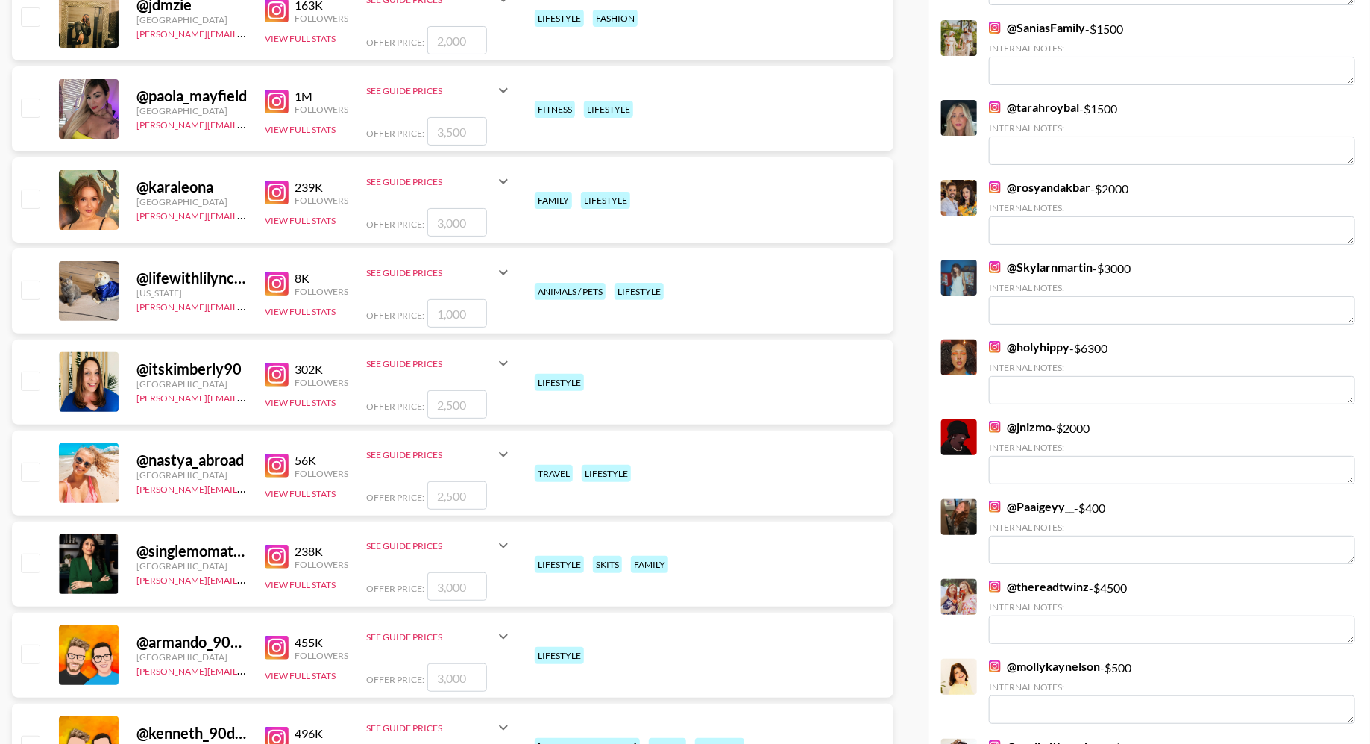
scroll to position [2965, 0]
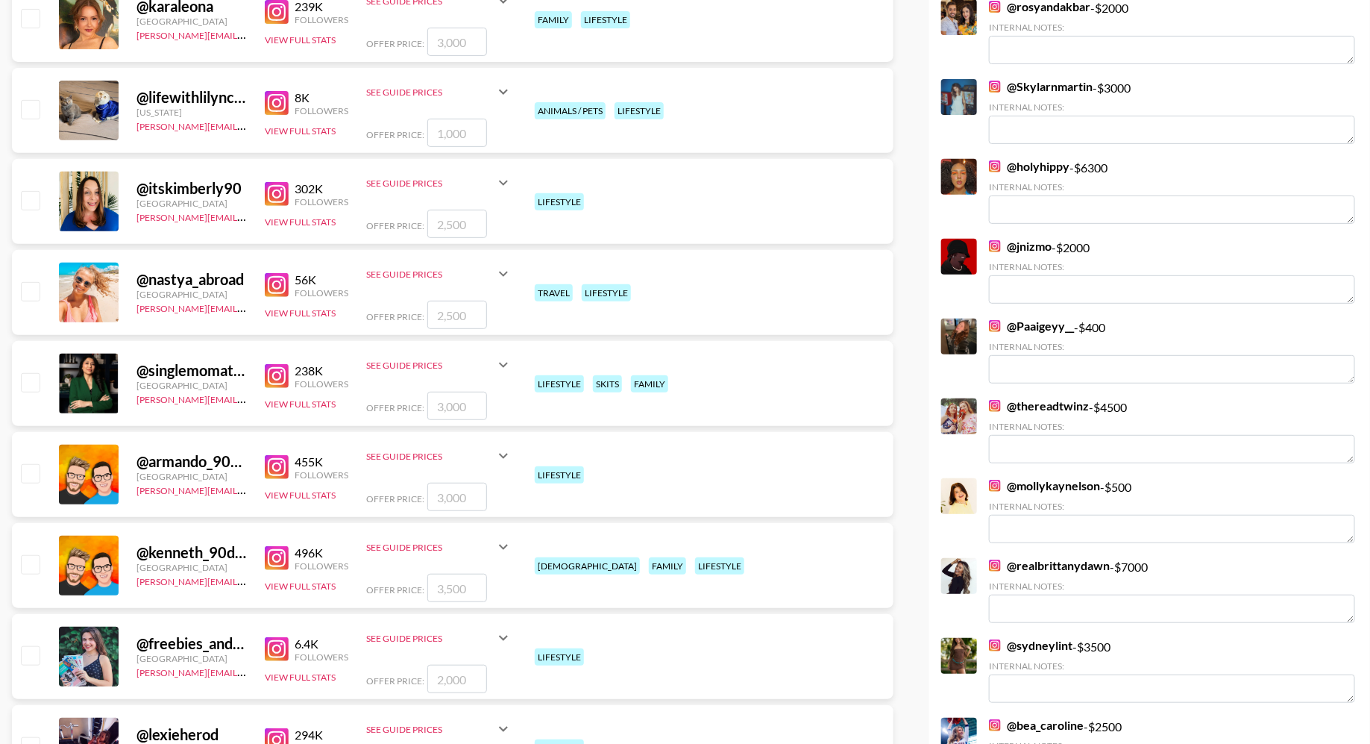
click at [33, 290] on input "checkbox" at bounding box center [30, 291] width 18 height 18
checkbox input "true"
type input "2500"
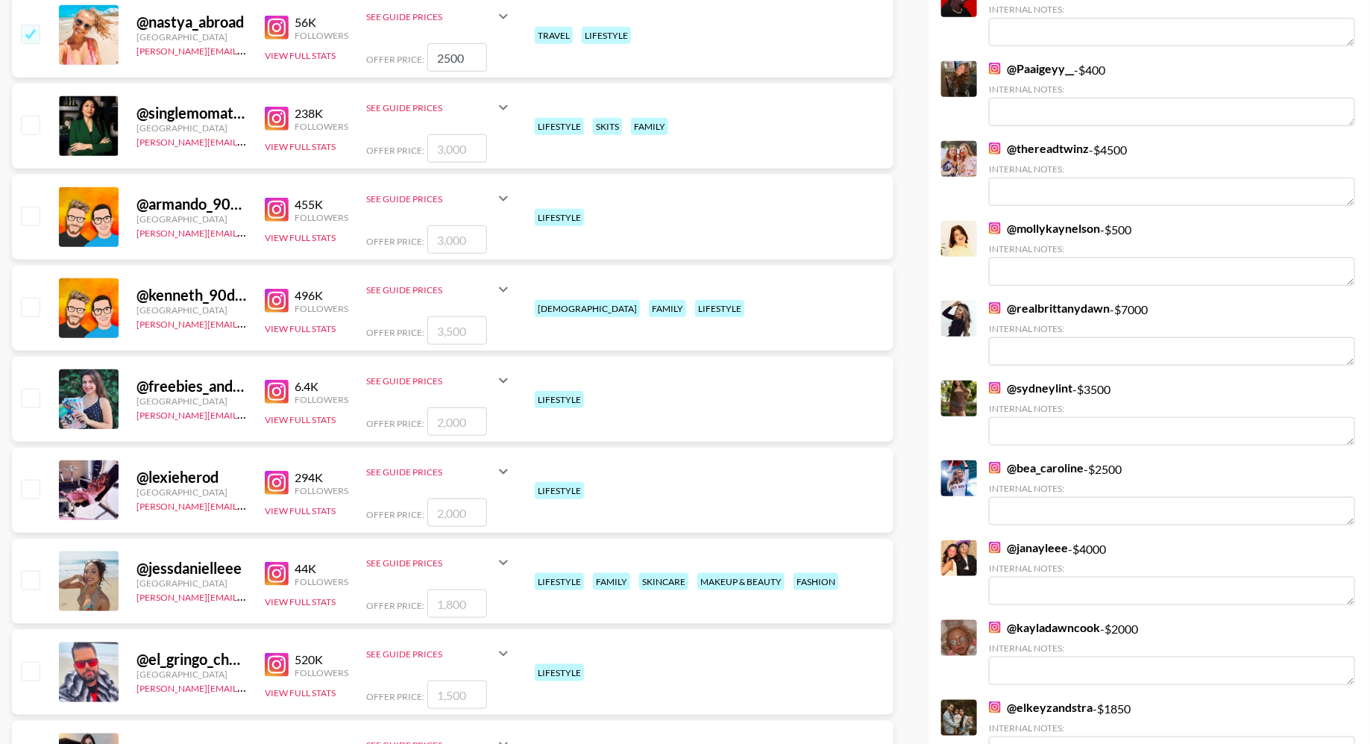
scroll to position [3421, 0]
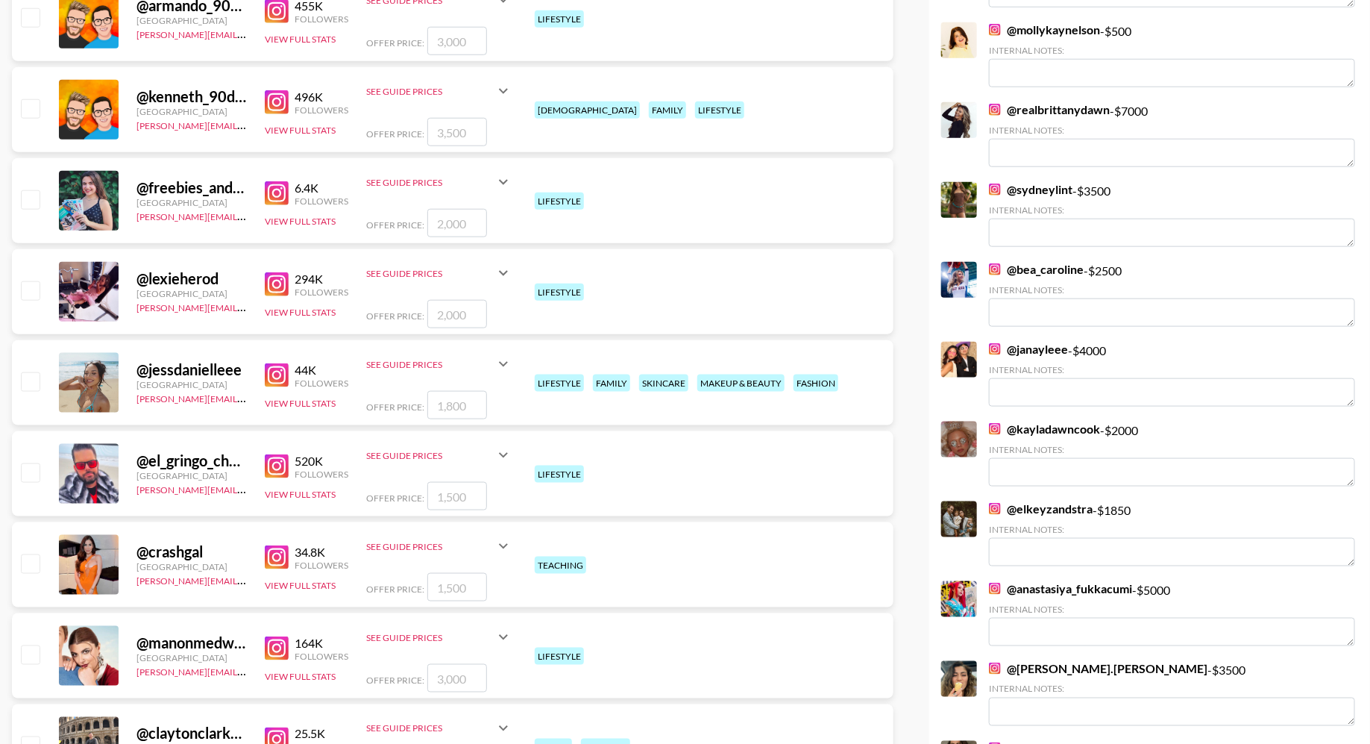
click at [39, 384] on input "checkbox" at bounding box center [30, 381] width 18 height 18
checkbox input "true"
type input "1800"
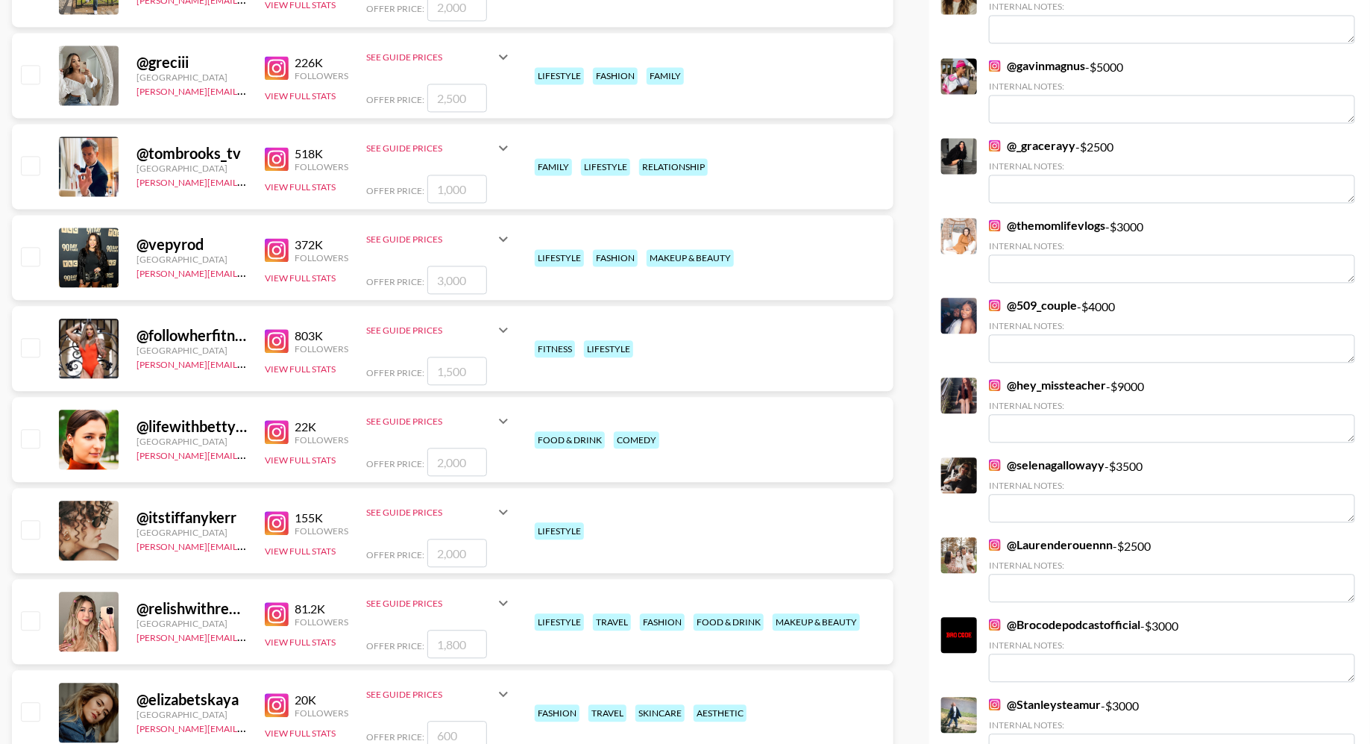
scroll to position [4246, 0]
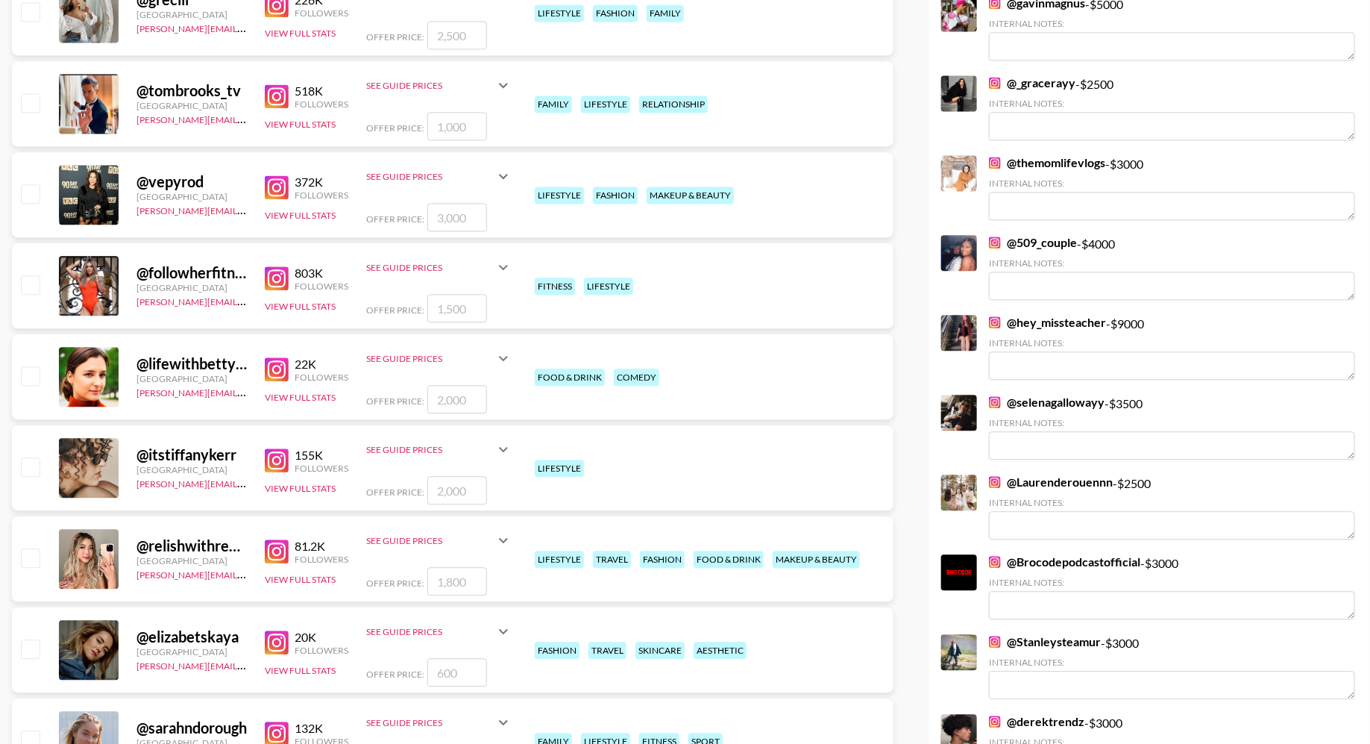
click at [33, 191] on input "checkbox" at bounding box center [30, 193] width 18 height 18
checkbox input "true"
type input "3000"
click at [31, 289] on input "checkbox" at bounding box center [30, 284] width 18 height 18
checkbox input "true"
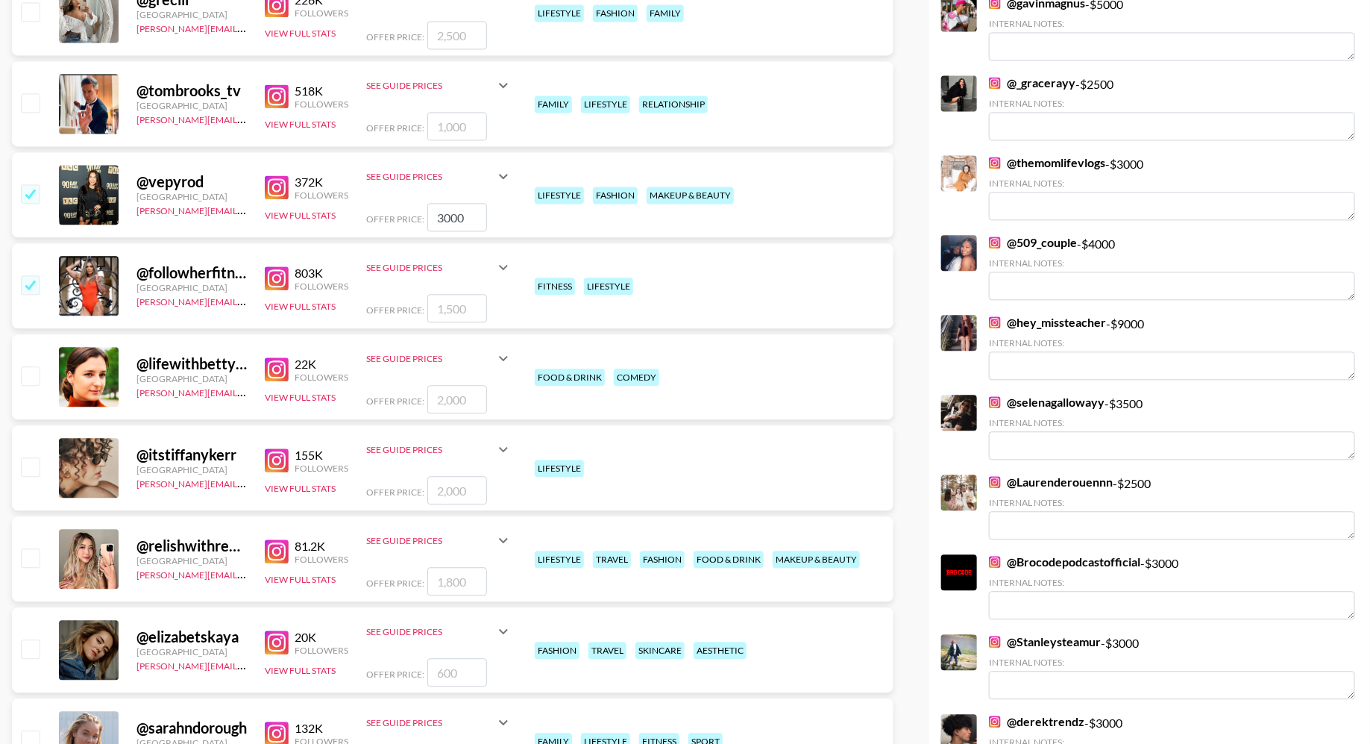
type input "1500"
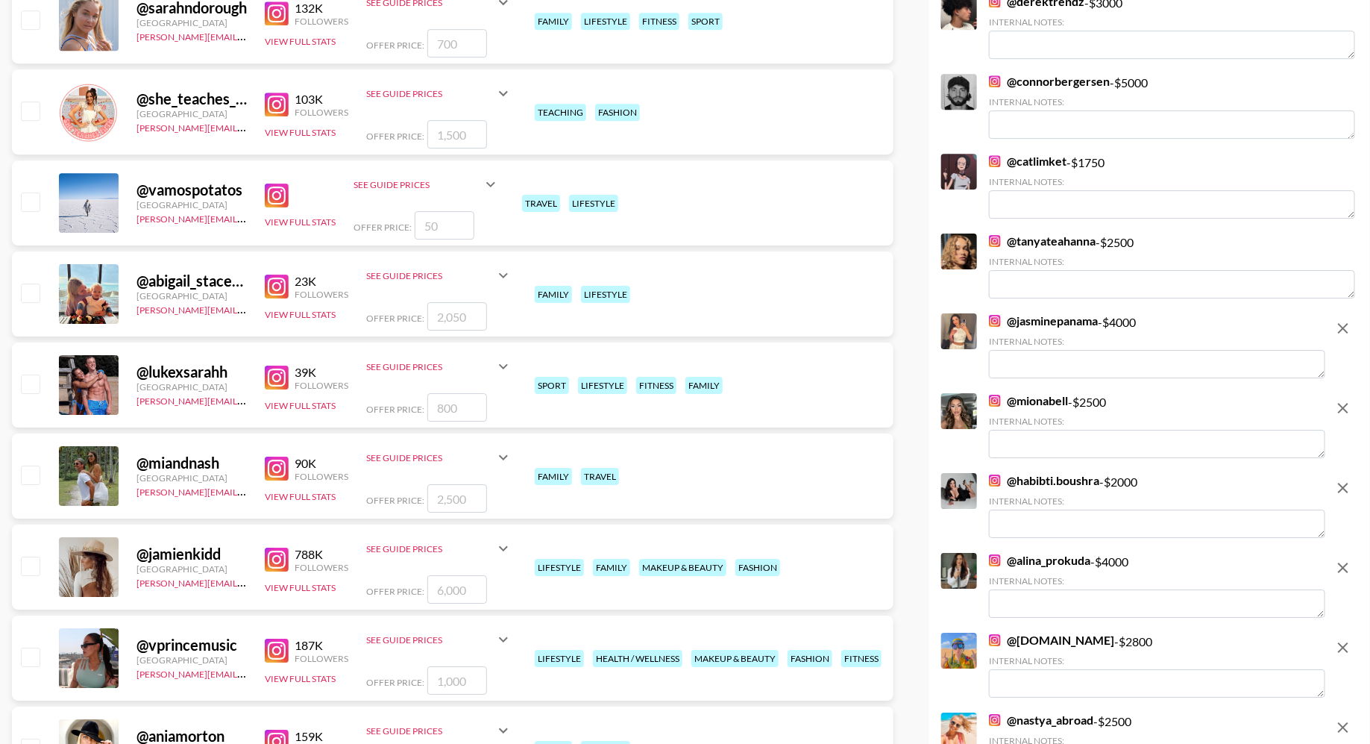
scroll to position [5030, 0]
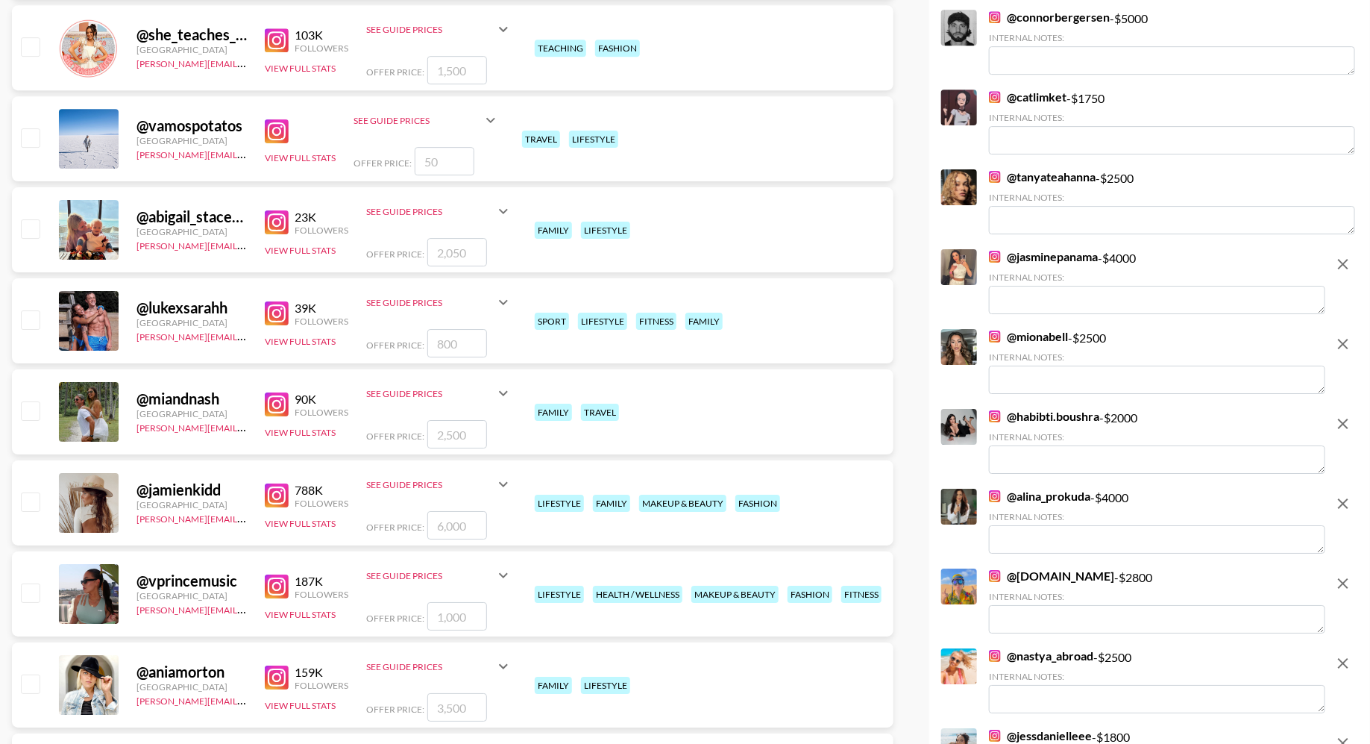
click at [36, 405] on input "checkbox" at bounding box center [30, 410] width 18 height 18
checkbox input "true"
type input "2500"
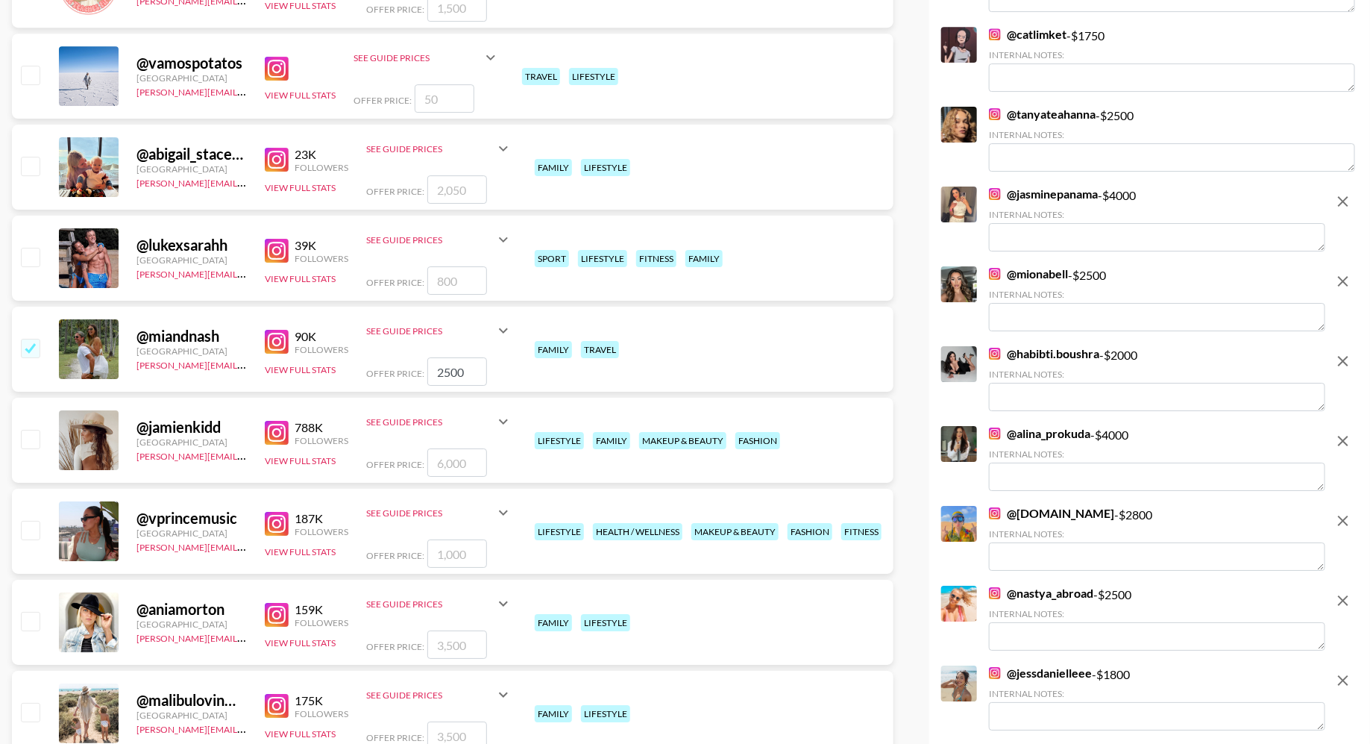
scroll to position [5164, 0]
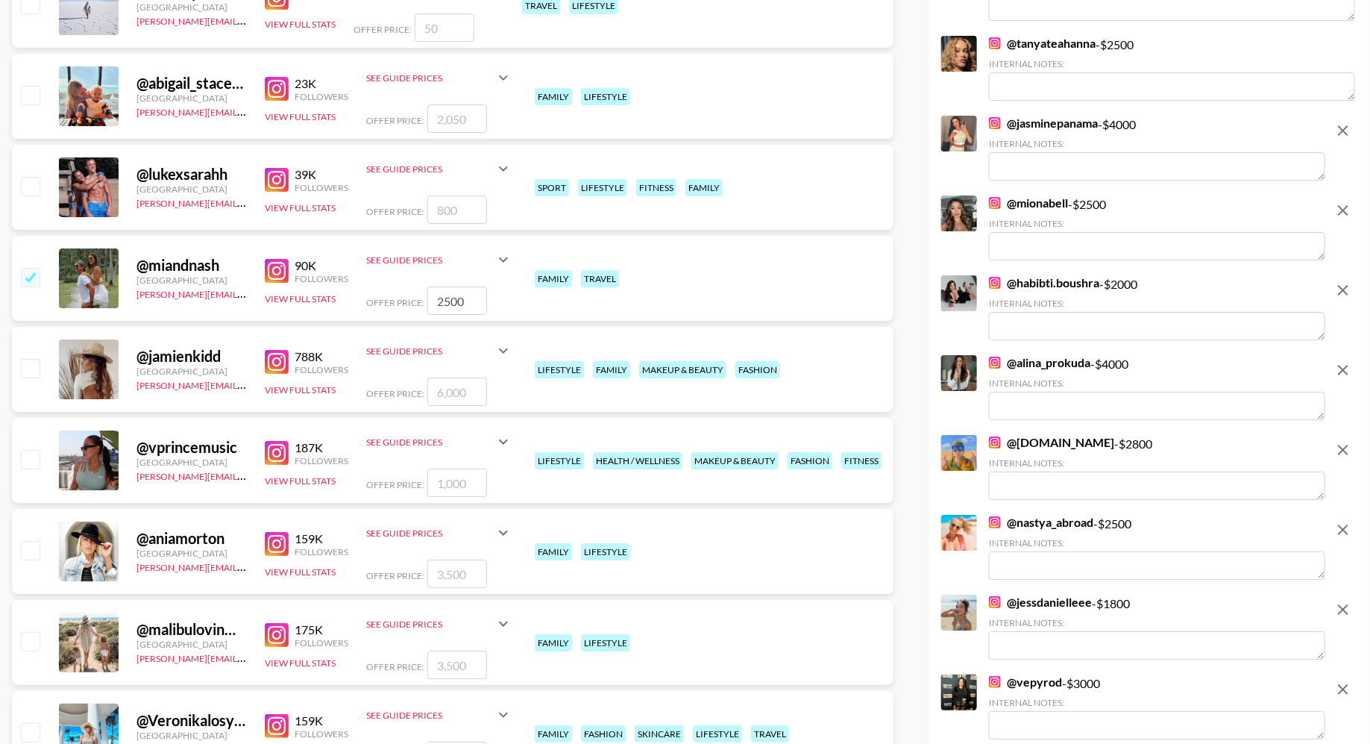
click at [33, 365] on input "checkbox" at bounding box center [30, 368] width 18 height 18
checkbox input "true"
type input "6000"
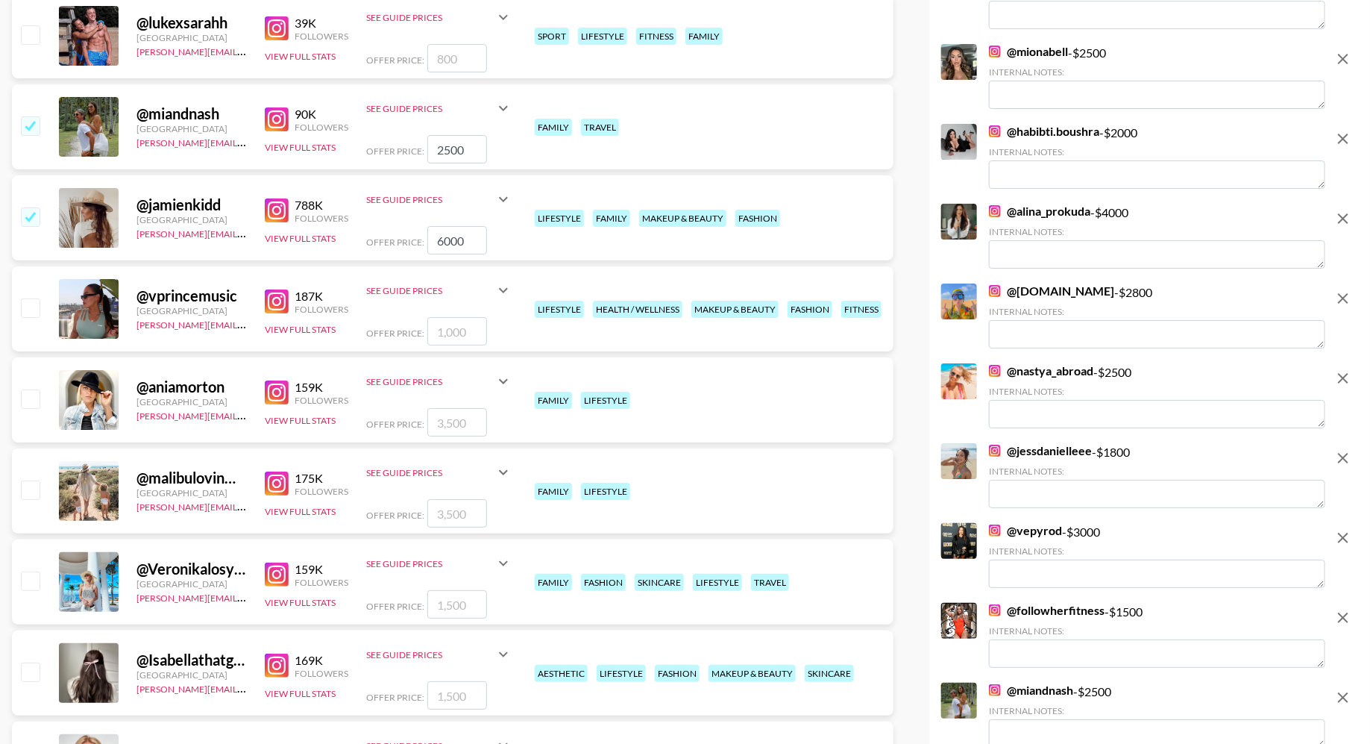
scroll to position [5351, 0]
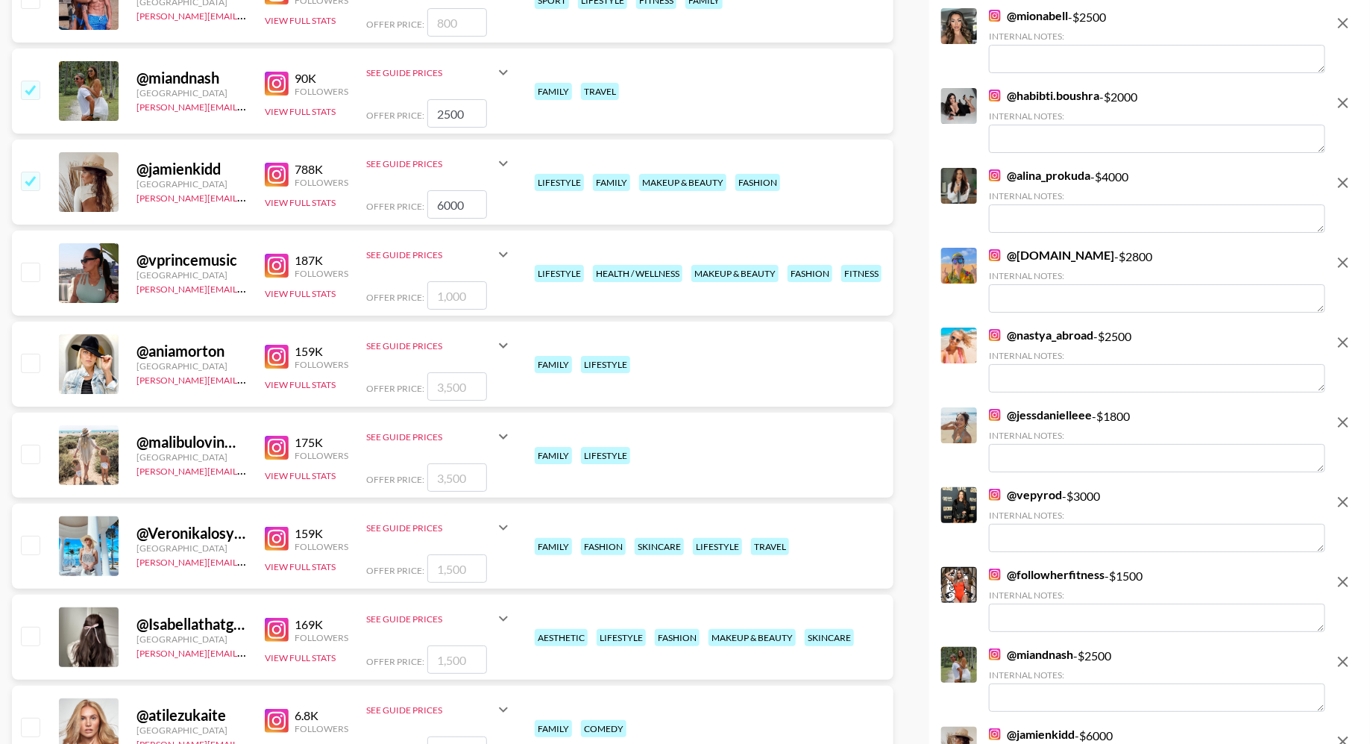
click at [34, 363] on input "checkbox" at bounding box center [30, 363] width 18 height 18
checkbox input "true"
type input "3500"
click at [31, 454] on input "checkbox" at bounding box center [30, 454] width 18 height 18
checkbox input "true"
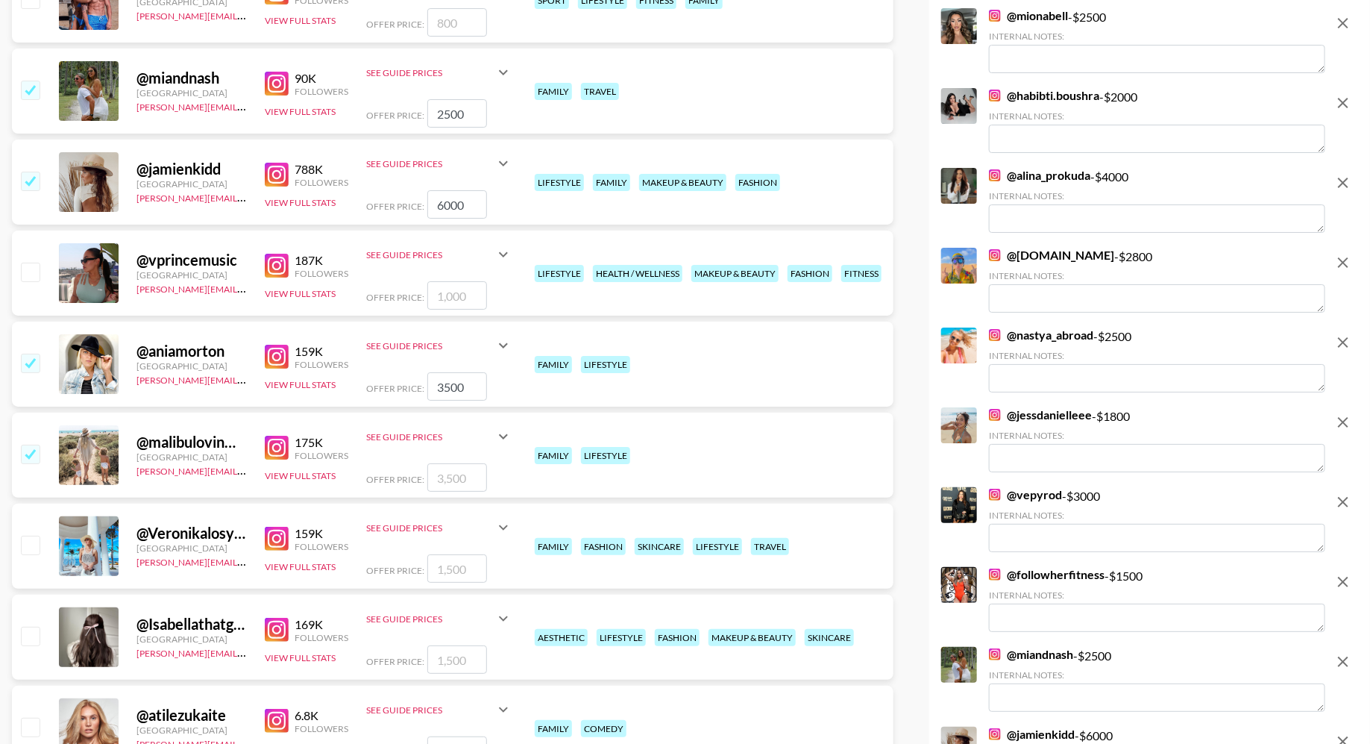
type input "3500"
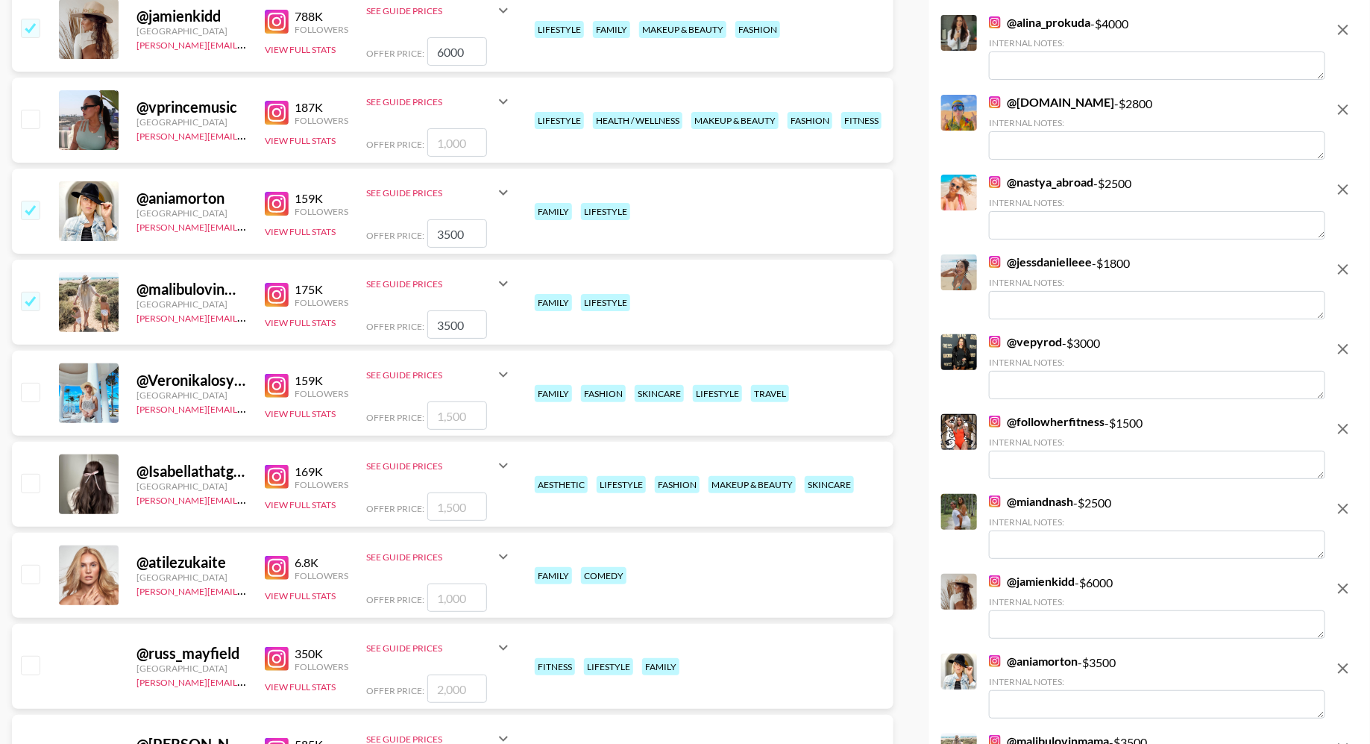
scroll to position [5519, 0]
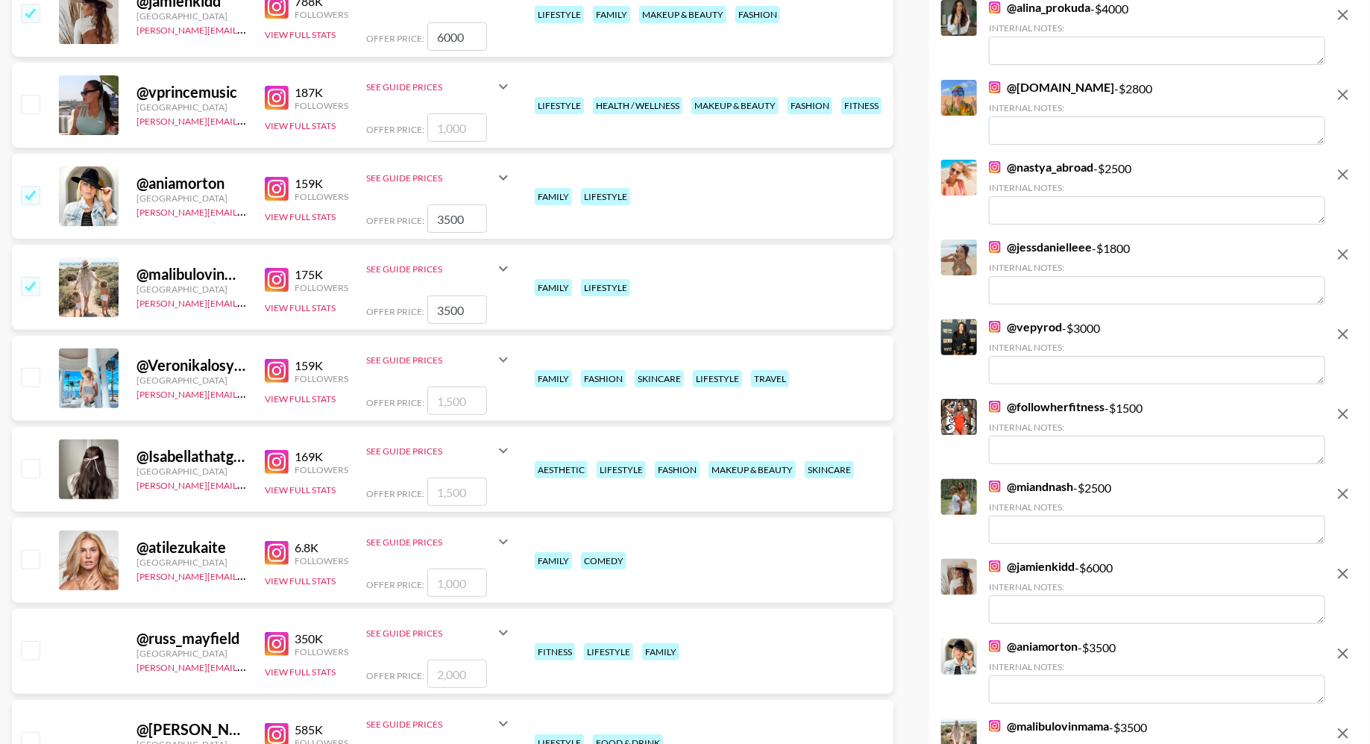
click at [31, 382] on input "checkbox" at bounding box center [30, 377] width 18 height 18
checkbox input "true"
type input "1500"
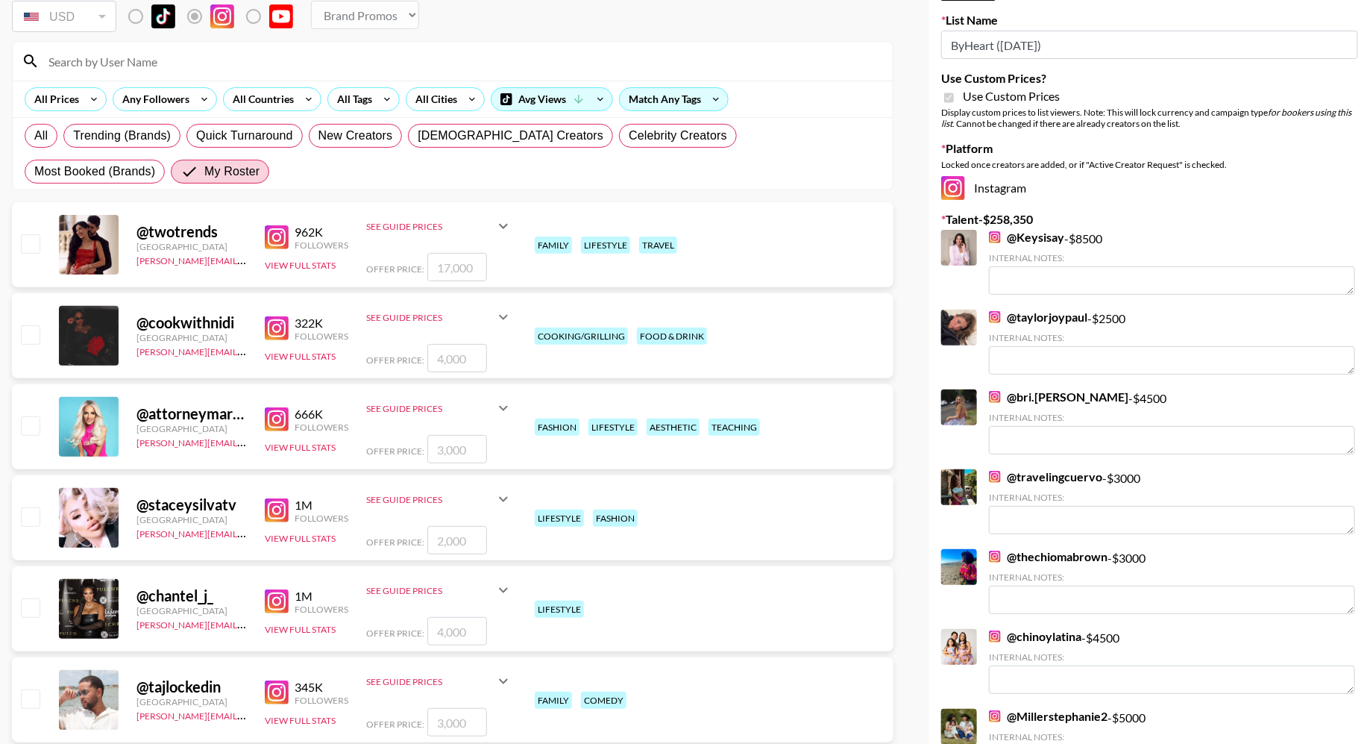
scroll to position [0, 0]
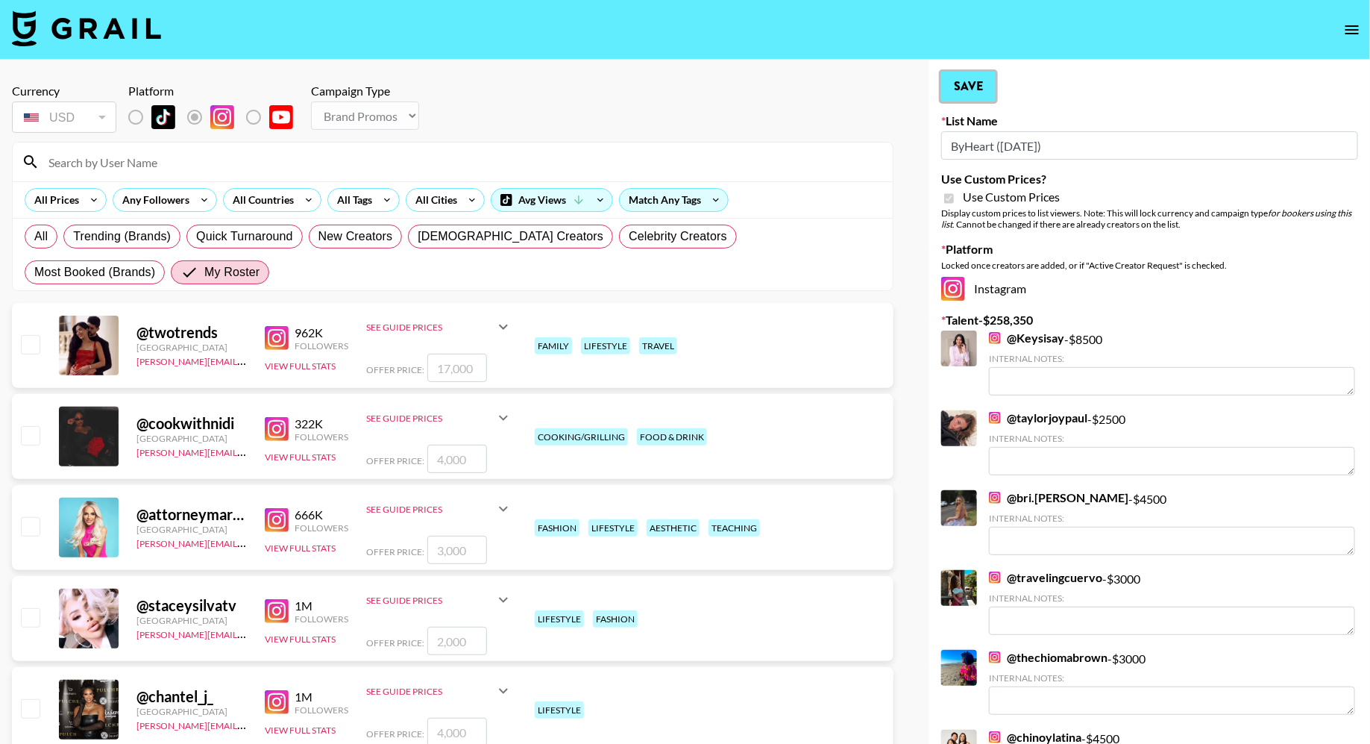
click at [979, 86] on button "Save" at bounding box center [968, 87] width 54 height 30
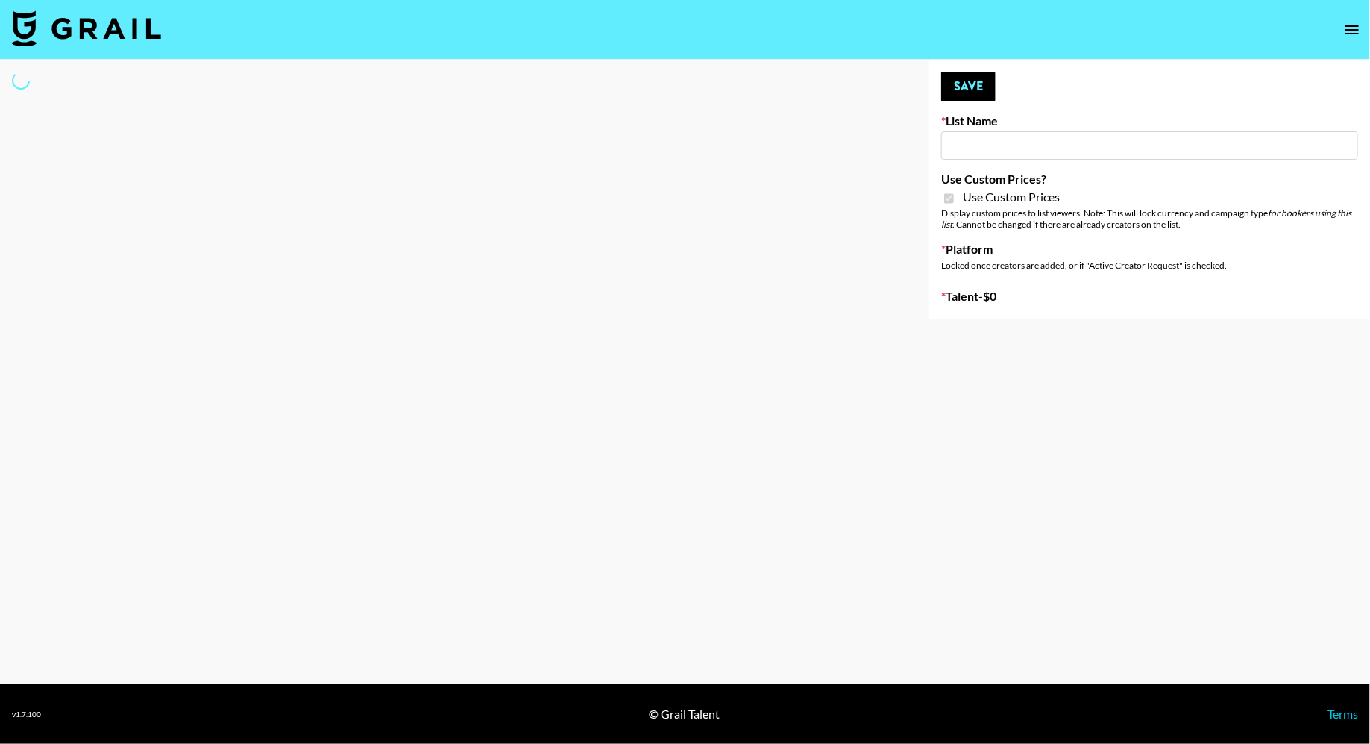
type input "Superpower ([DATE])"
checkbox input "true"
select select "Brand"
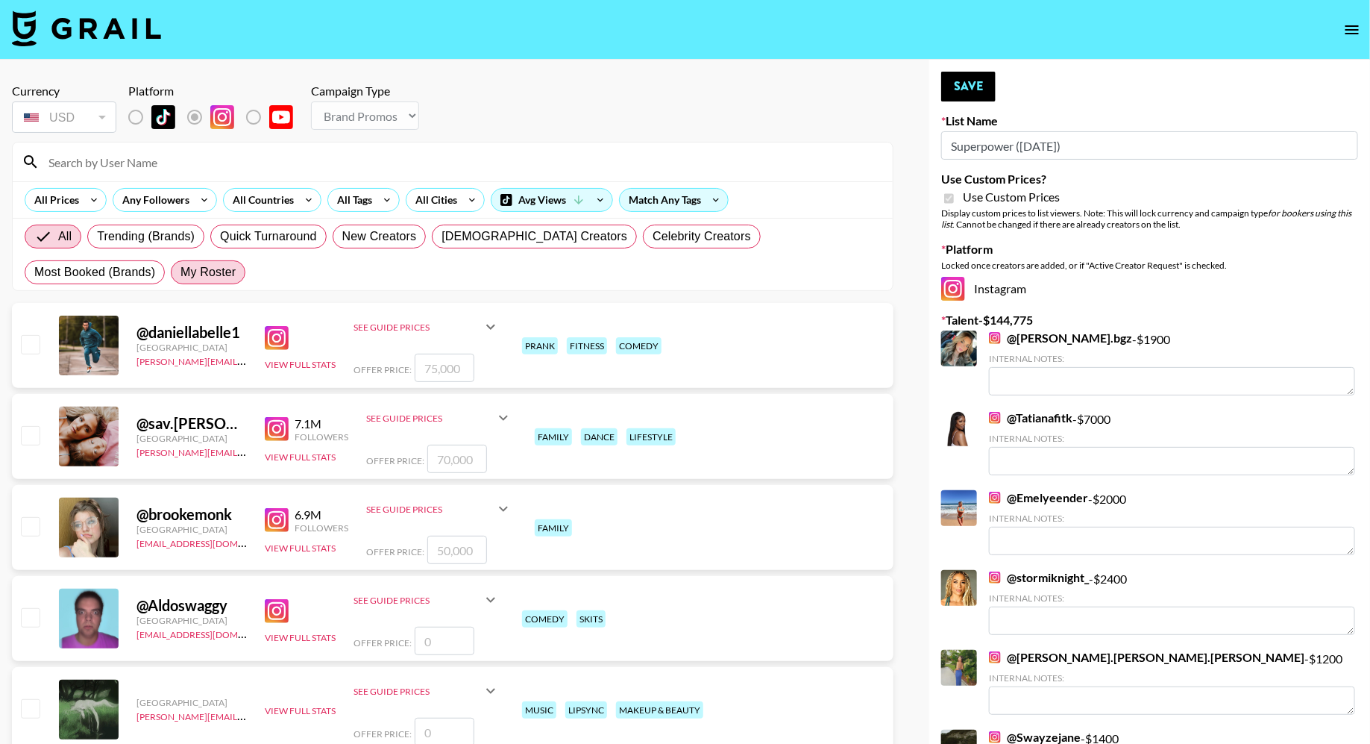
click at [181, 264] on span "My Roster" at bounding box center [208, 272] width 55 height 18
click at [181, 272] on input "My Roster" at bounding box center [181, 272] width 0 height 0
radio input "true"
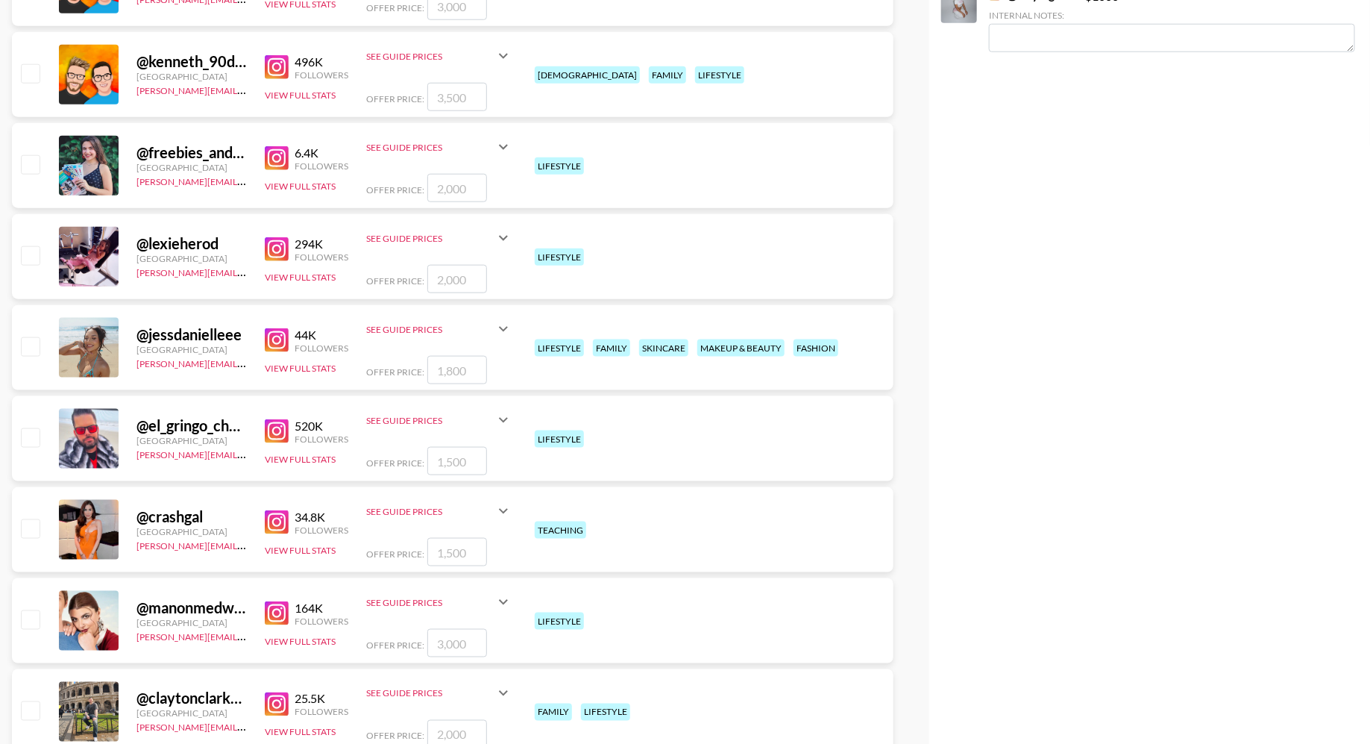
scroll to position [3605, 0]
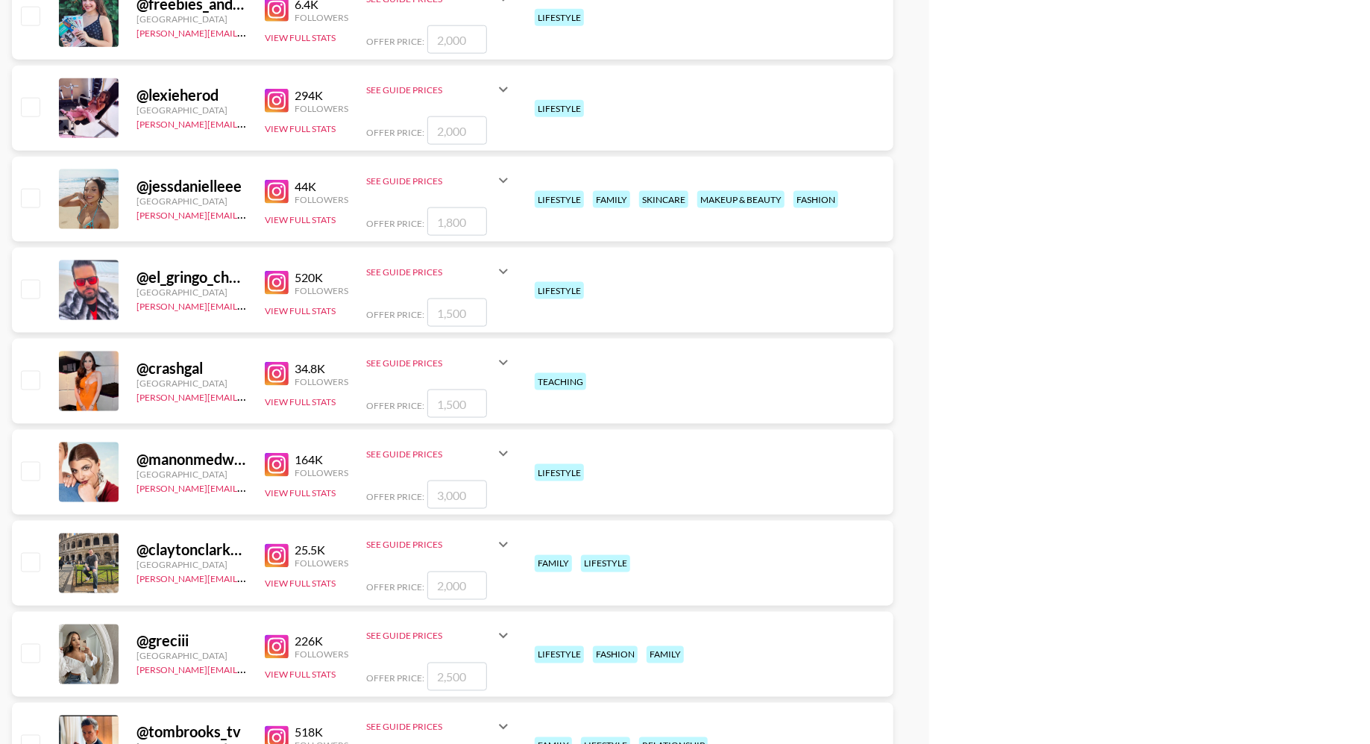
click at [28, 201] on input "checkbox" at bounding box center [30, 198] width 18 height 18
checkbox input "true"
type input "1800"
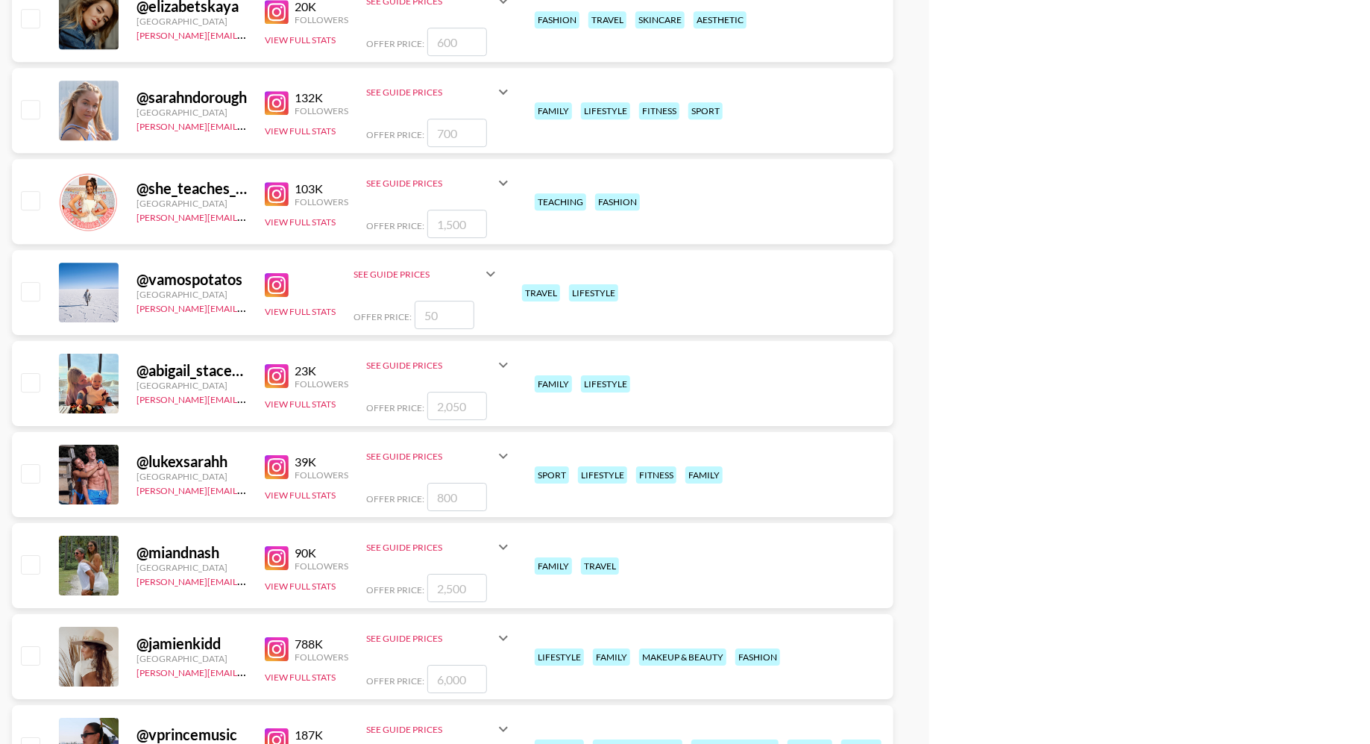
scroll to position [5058, 0]
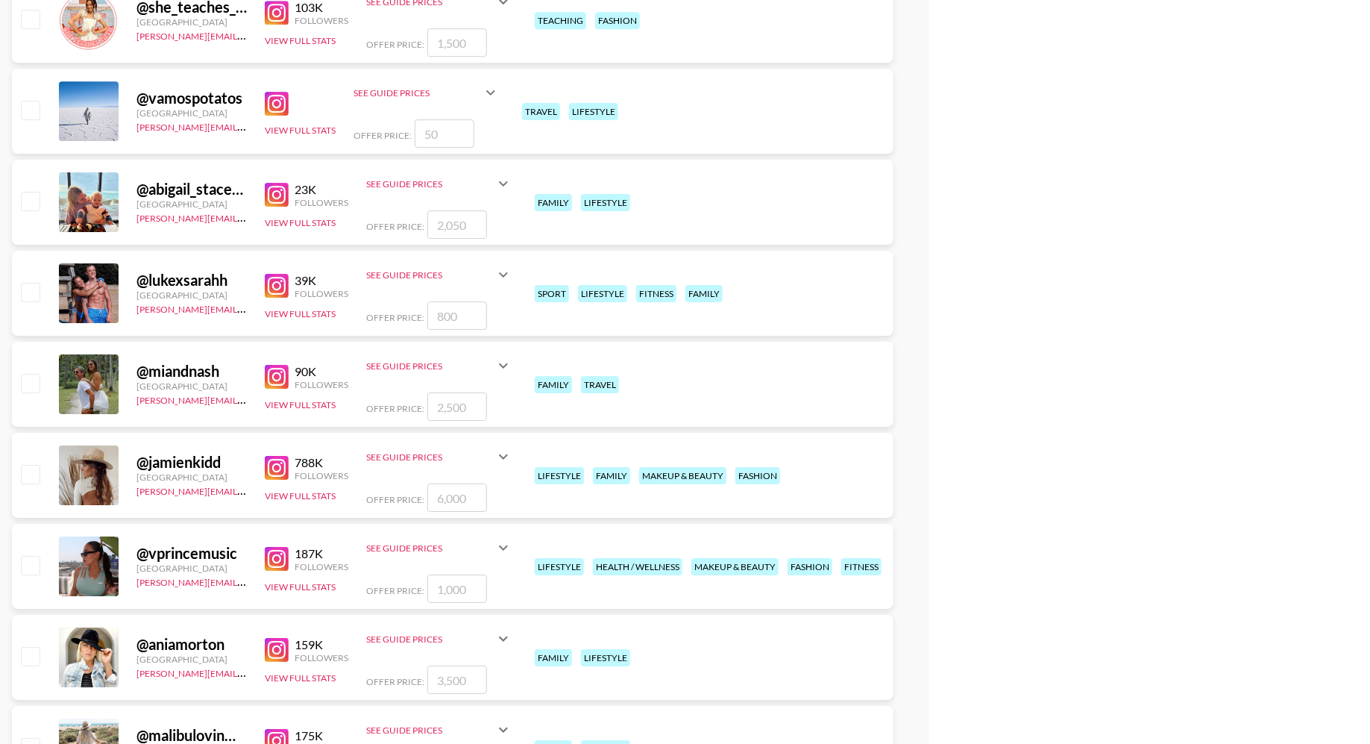
click at [34, 380] on input "checkbox" at bounding box center [30, 383] width 18 height 18
checkbox input "true"
type input "2500"
click at [34, 472] on input "checkbox" at bounding box center [30, 474] width 18 height 18
checkbox input "true"
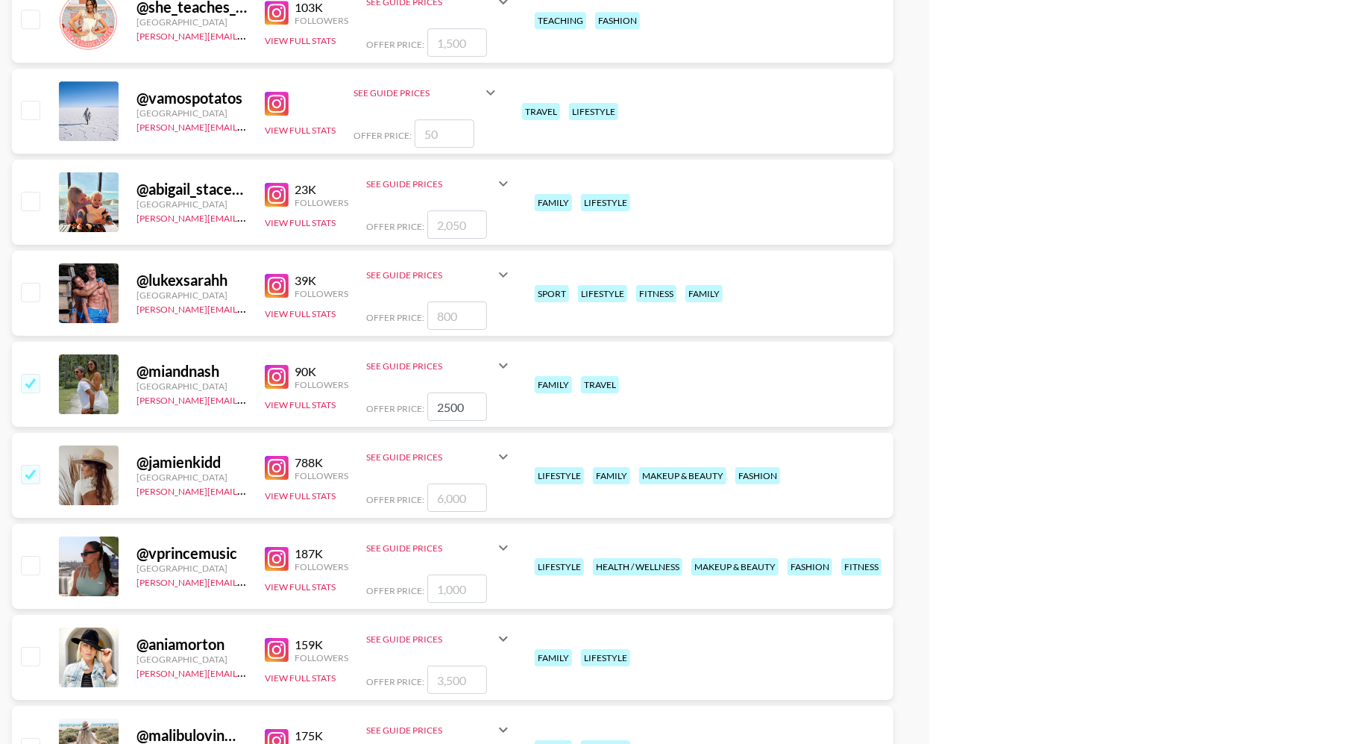
type input "6000"
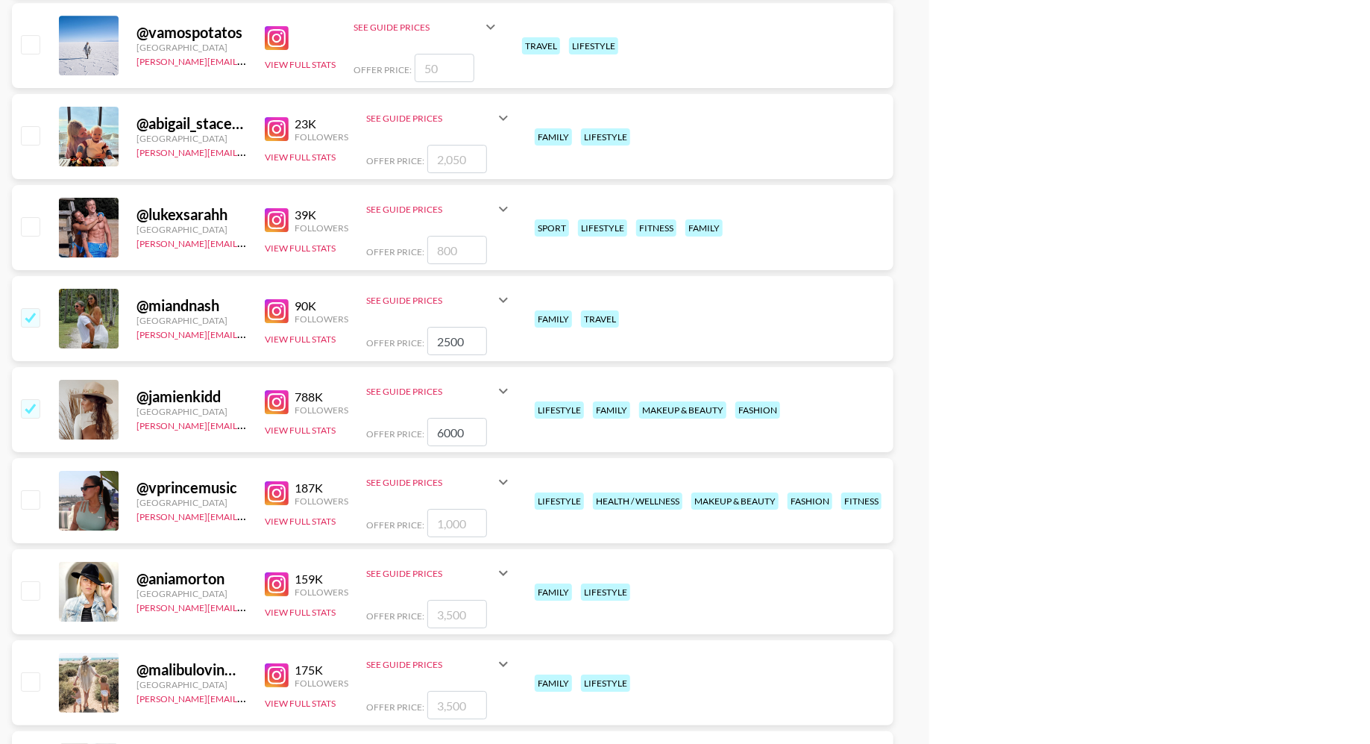
scroll to position [5240, 0]
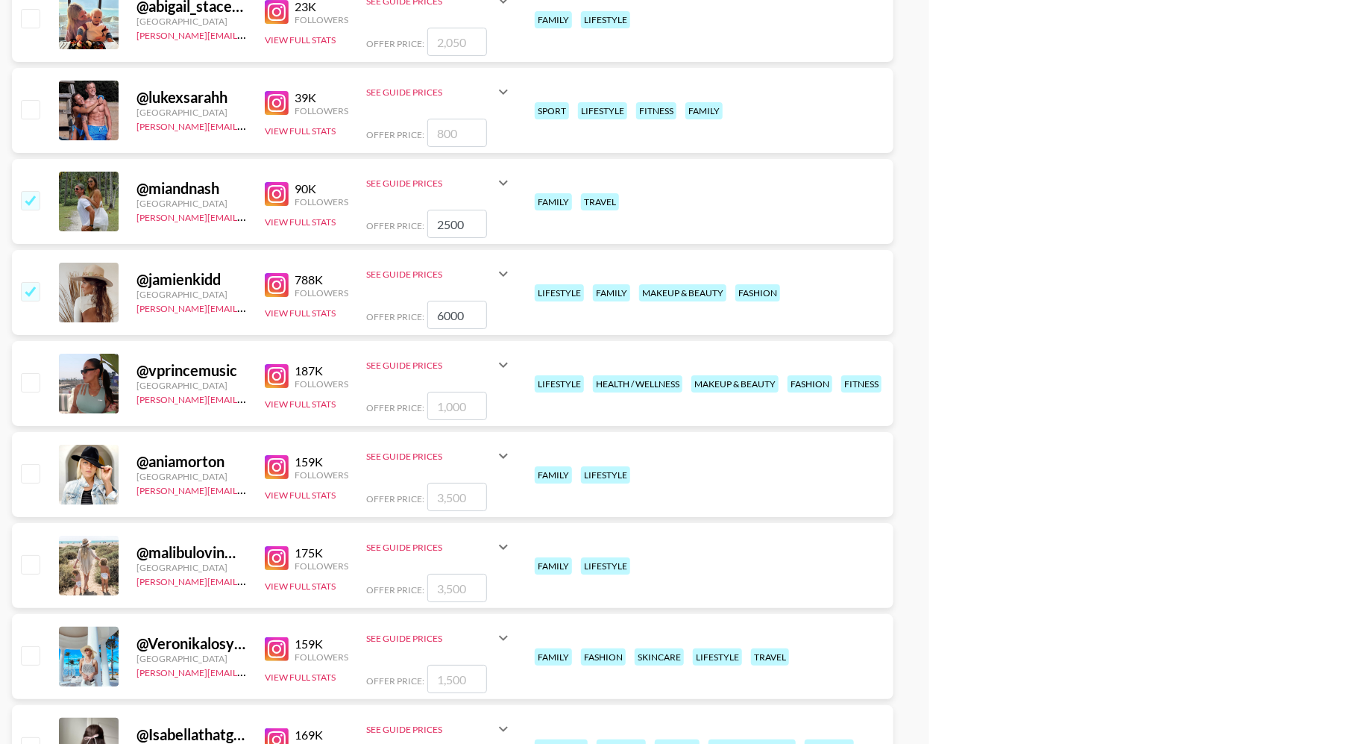
click at [34, 472] on input "checkbox" at bounding box center [30, 473] width 18 height 18
checkbox input "true"
type input "3500"
click at [31, 562] on input "checkbox" at bounding box center [30, 564] width 18 height 18
checkbox input "true"
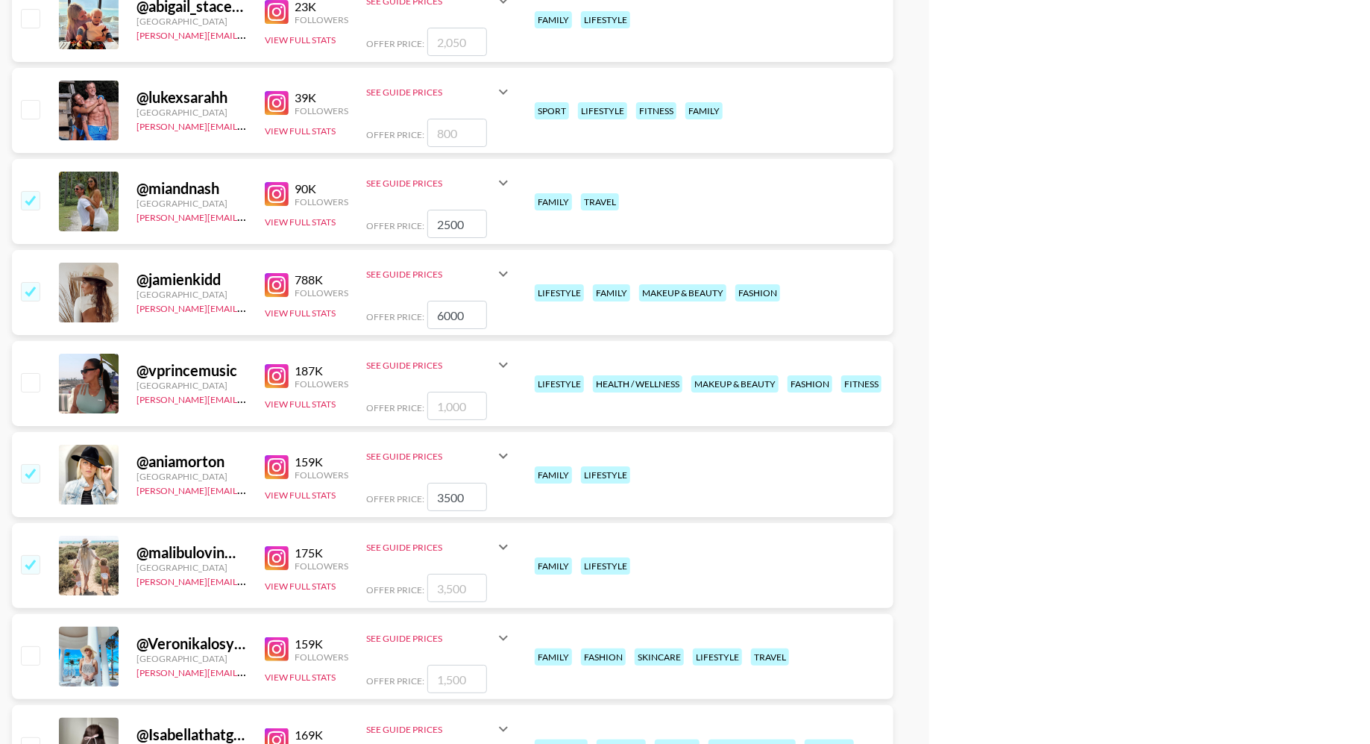
type input "3500"
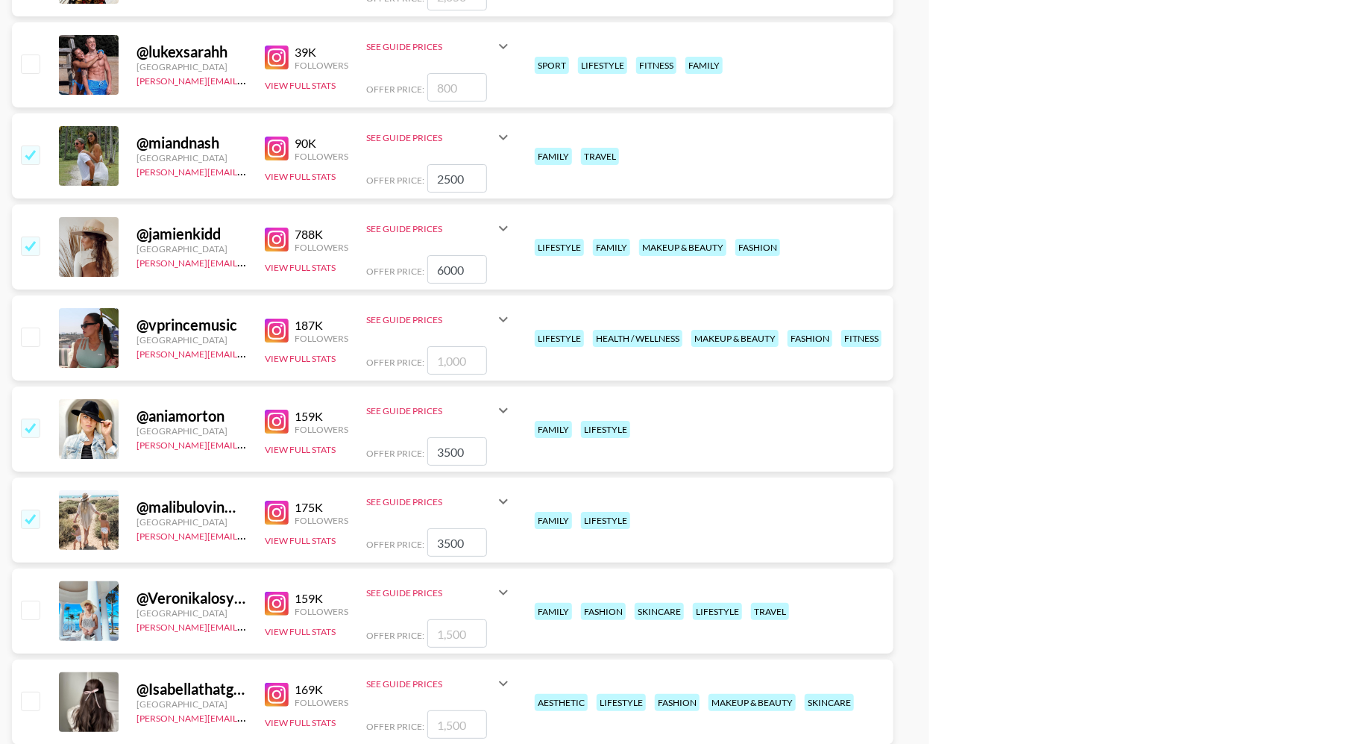
scroll to position [5390, 0]
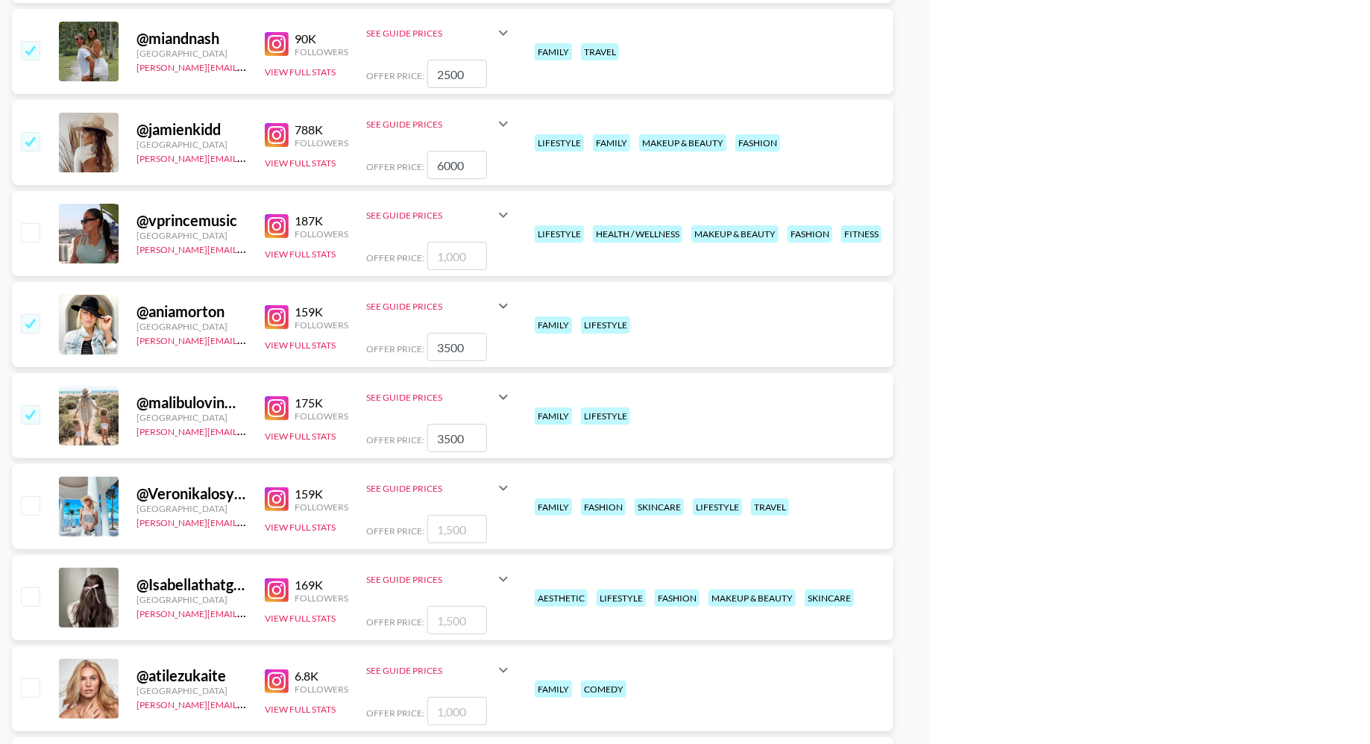
click at [30, 498] on input "checkbox" at bounding box center [30, 505] width 18 height 18
checkbox input "true"
type input "1500"
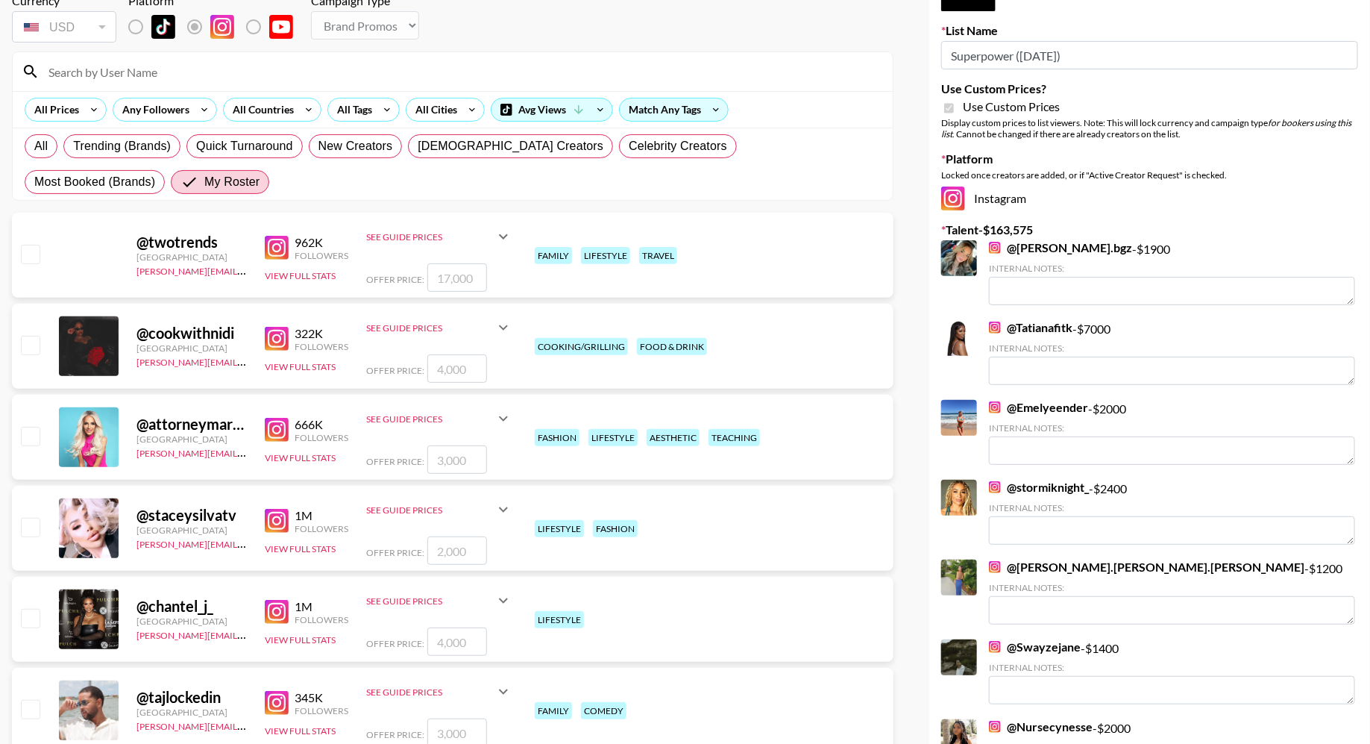
scroll to position [0, 0]
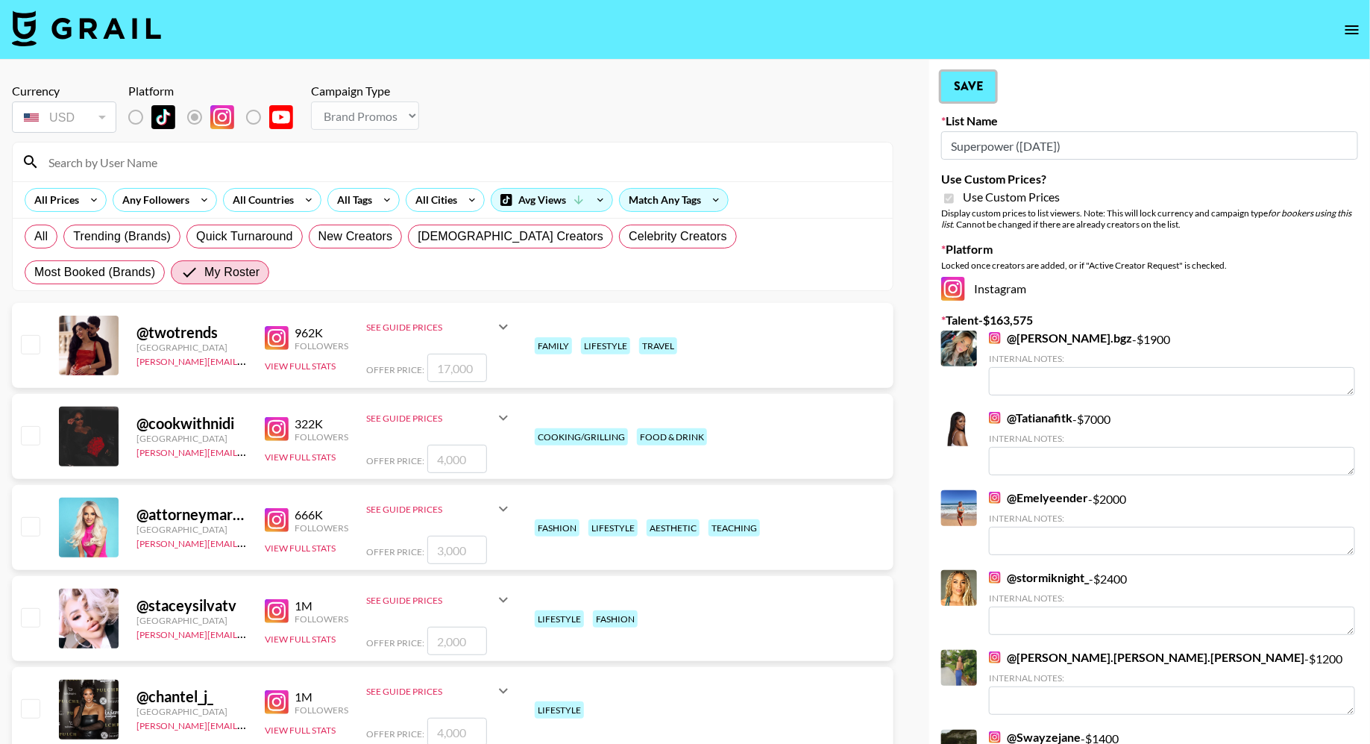
click at [980, 92] on button "Save" at bounding box center [968, 87] width 54 height 30
